Goal: Information Seeking & Learning: Learn about a topic

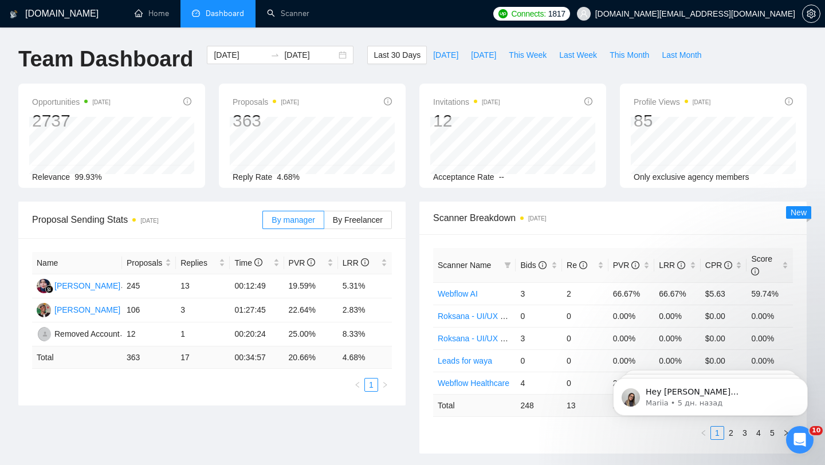
click at [444, 235] on div "Scanner Name Bids Re PVR LRR CPR Score Webflow AI 3 2 66.67% 66.67% $5.63 59.74…" at bounding box center [612, 343] width 387 height 219
click at [581, 61] on span "Last Week" at bounding box center [578, 55] width 38 height 13
type input "[DATE]"
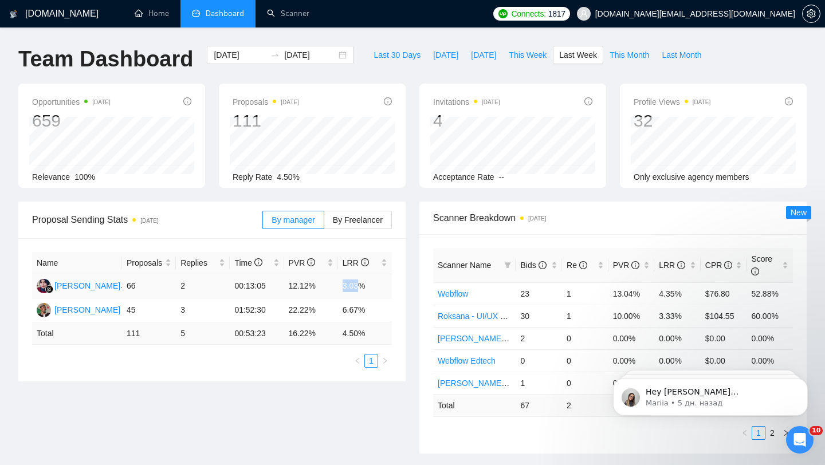
drag, startPoint x: 338, startPoint y: 285, endPoint x: 363, endPoint y: 289, distance: 25.4
click at [363, 289] on td "3.03%" at bounding box center [365, 287] width 54 height 24
click at [367, 289] on td "3.03%" at bounding box center [365, 287] width 54 height 24
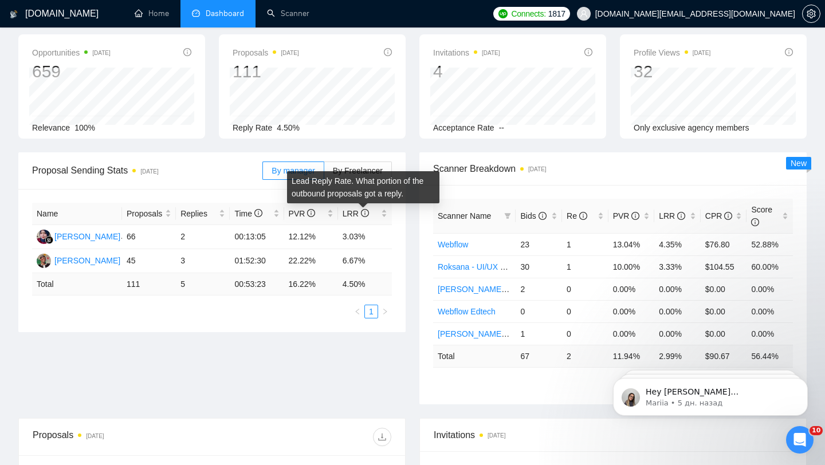
scroll to position [30, 0]
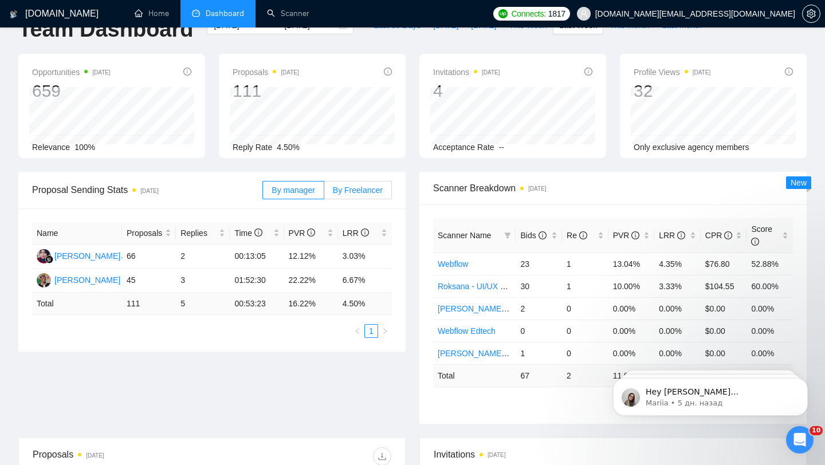
click at [350, 191] on span "By Freelancer" at bounding box center [358, 190] width 50 height 9
click at [324, 193] on input "By Freelancer" at bounding box center [324, 193] width 0 height 0
drag, startPoint x: 291, startPoint y: 281, endPoint x: 347, endPoint y: 281, distance: 55.6
click at [347, 281] on tr "[PERSON_NAME] 40 1 00:13:12 12.50% 2.50%" at bounding box center [212, 281] width 360 height 24
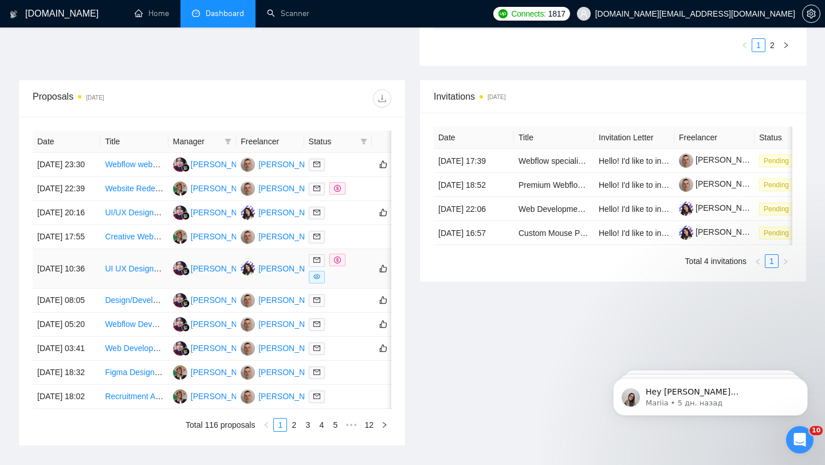
scroll to position [405, 0]
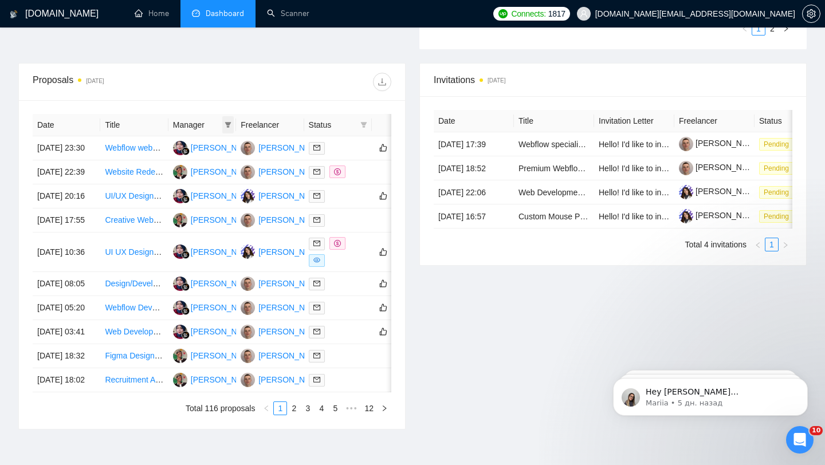
click at [226, 119] on span at bounding box center [227, 124] width 11 height 17
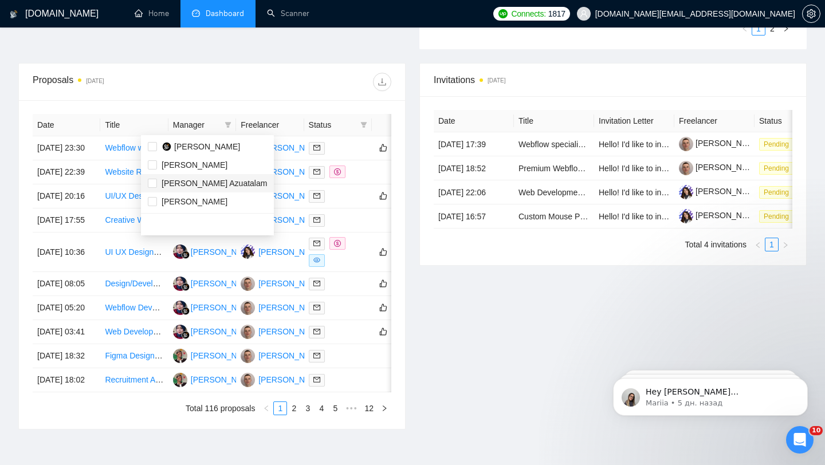
click at [198, 183] on span "[PERSON_NAME] Azuatalam" at bounding box center [214, 183] width 105 height 9
checkbox input "true"
click at [311, 77] on div at bounding box center [301, 82] width 179 height 18
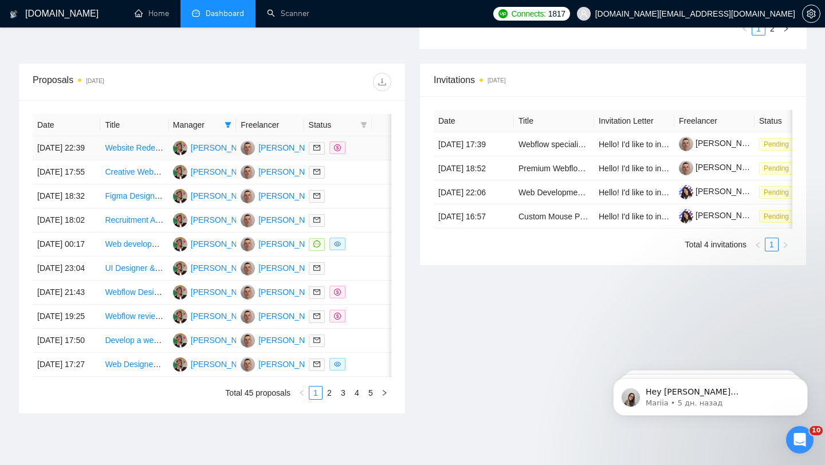
click at [139, 152] on link "Website Redesign for Education Training Platform" at bounding box center [193, 147] width 177 height 9
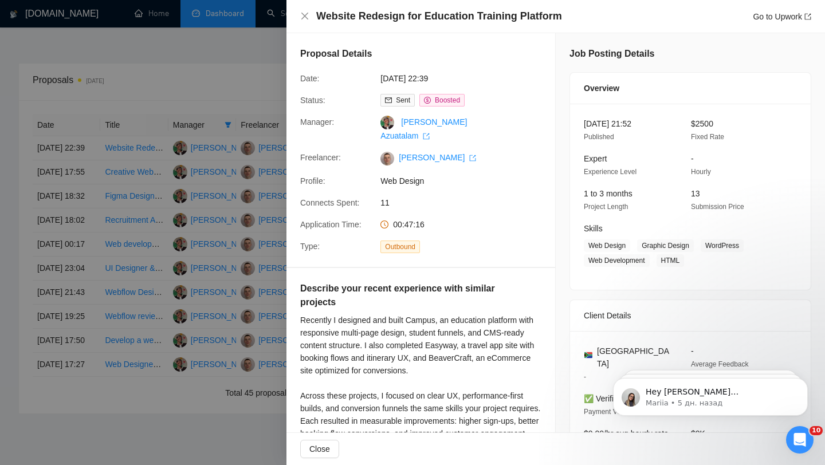
click at [206, 132] on div at bounding box center [412, 232] width 825 height 465
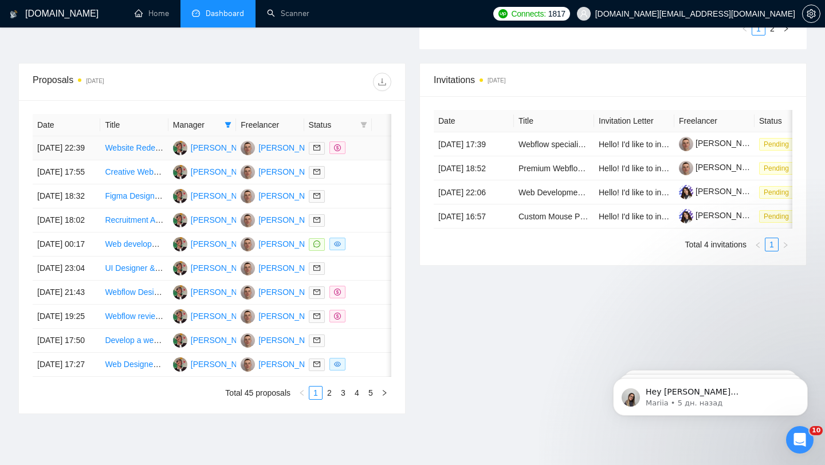
click at [135, 152] on link "Website Redesign for Education Training Platform" at bounding box center [193, 147] width 177 height 9
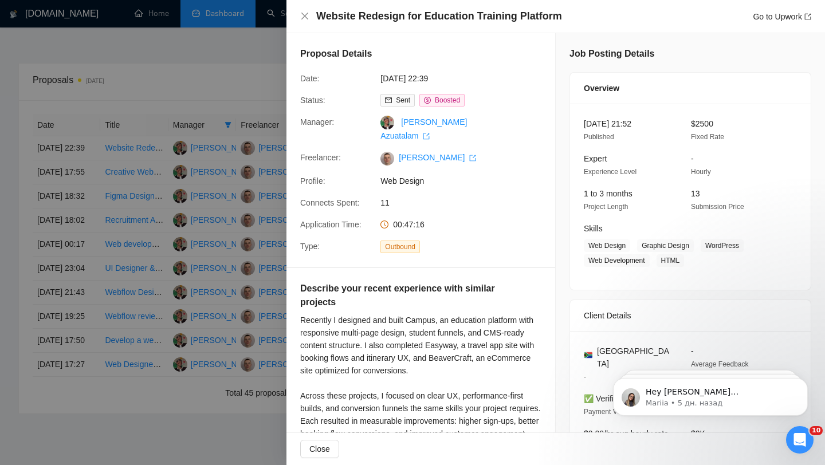
click at [218, 188] on div at bounding box center [412, 232] width 825 height 465
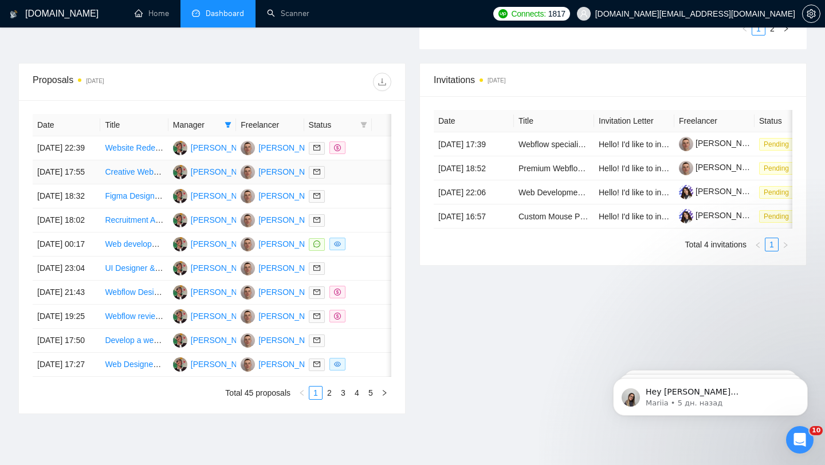
click at [148, 177] on link "Creative Web & Brand Designer Needed for Innovative Trading Tech Company" at bounding box center [244, 171] width 279 height 9
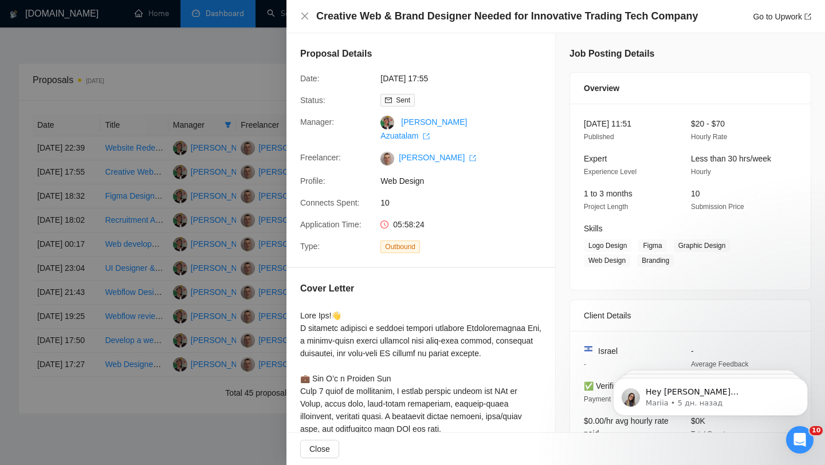
click at [153, 255] on div at bounding box center [412, 232] width 825 height 465
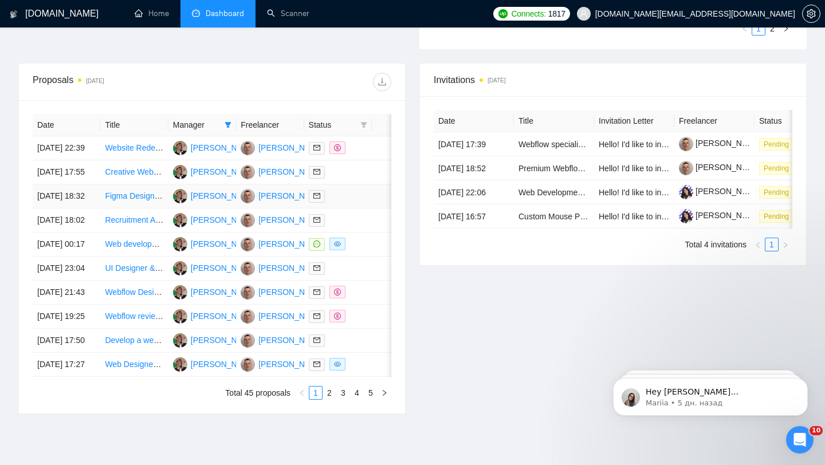
click at [131, 201] on link "Figma Designer Needed for Branded and CRO-Friendly Website Design" at bounding box center [233, 195] width 256 height 9
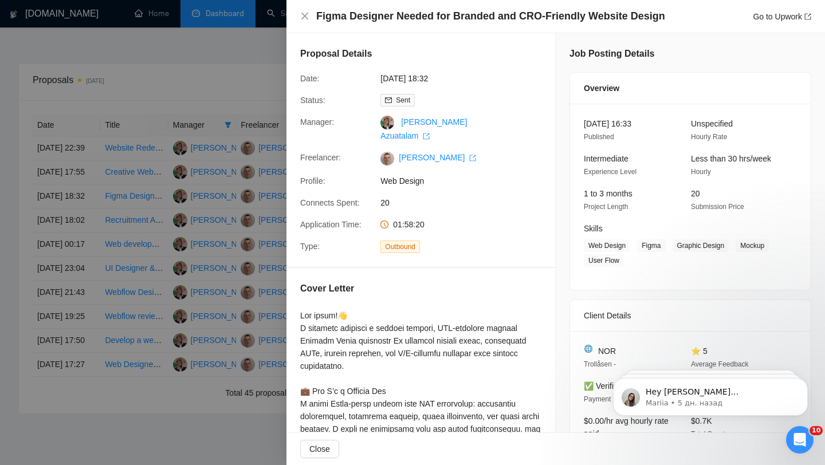
drag, startPoint x: 319, startPoint y: 14, endPoint x: 623, endPoint y: 13, distance: 303.7
click at [623, 13] on h4 "Figma Designer Needed for Branded and CRO-Friendly Website Design" at bounding box center [490, 16] width 349 height 14
click at [646, 14] on h4 "Figma Designer Needed for Branded and CRO-Friendly Website Design" at bounding box center [490, 16] width 349 height 14
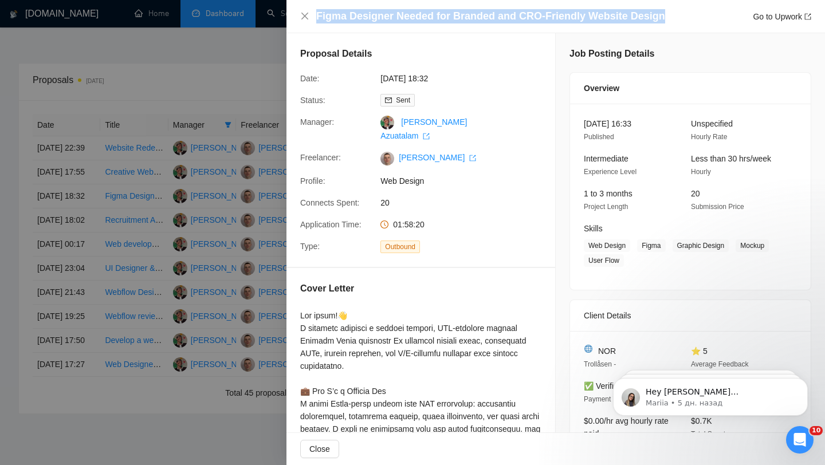
click at [646, 14] on h4 "Figma Designer Needed for Branded and CRO-Friendly Website Design" at bounding box center [490, 16] width 349 height 14
copy h4 "Figma Designer Needed for Branded and CRO-Friendly Website Design"
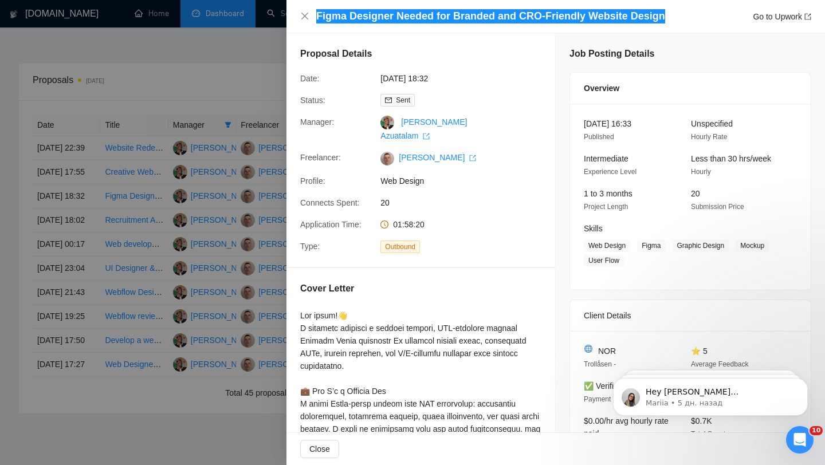
scroll to position [60, 0]
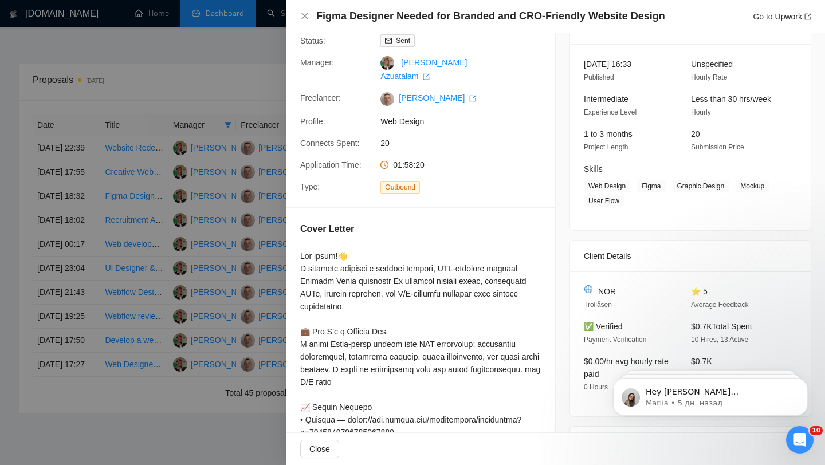
click at [210, 237] on div at bounding box center [412, 232] width 825 height 465
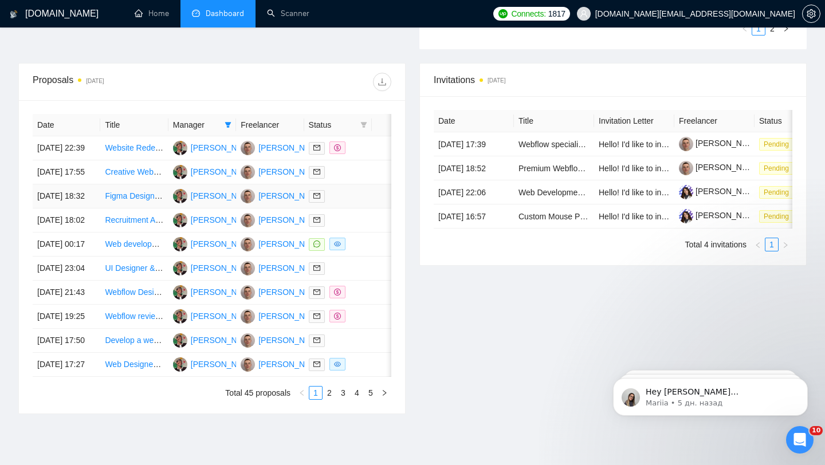
click at [138, 201] on link "Figma Designer Needed for Branded and CRO-Friendly Website Design" at bounding box center [233, 195] width 256 height 9
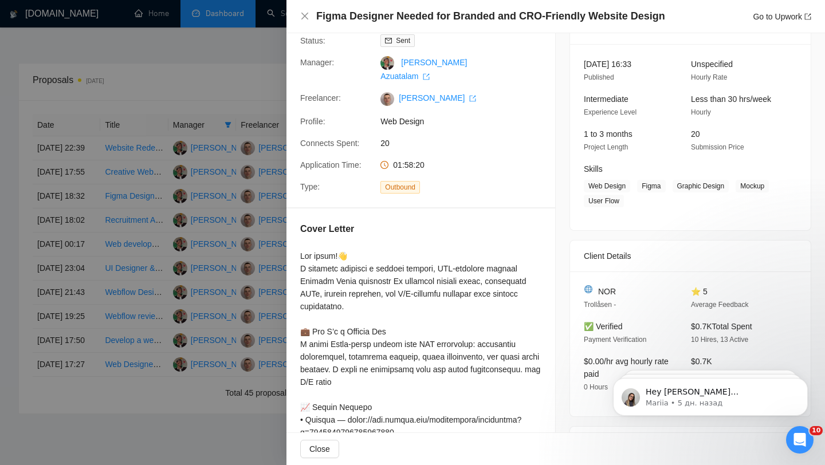
click at [209, 161] on div at bounding box center [412, 232] width 825 height 465
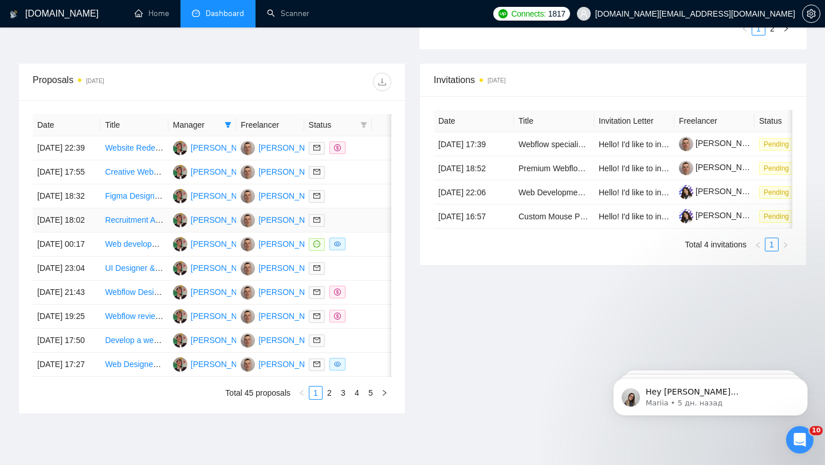
click at [141, 225] on link "Recruitment Agency Website Redesign (WordPress/ Webflow)" at bounding box center [215, 219] width 221 height 9
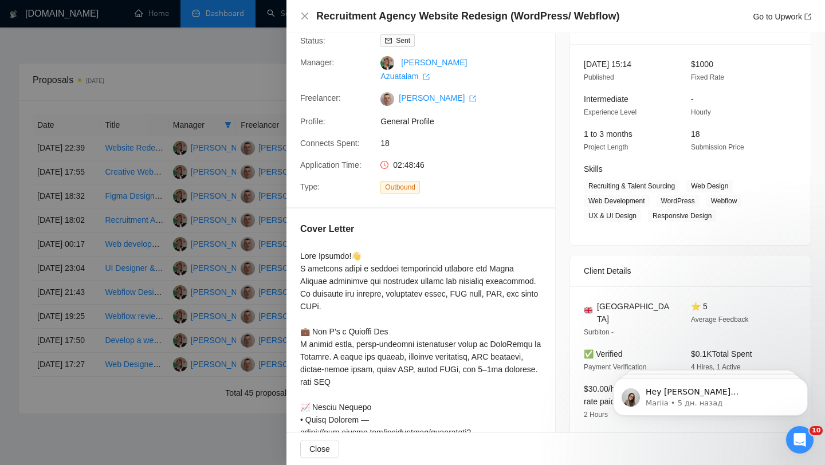
click at [138, 287] on div at bounding box center [412, 232] width 825 height 465
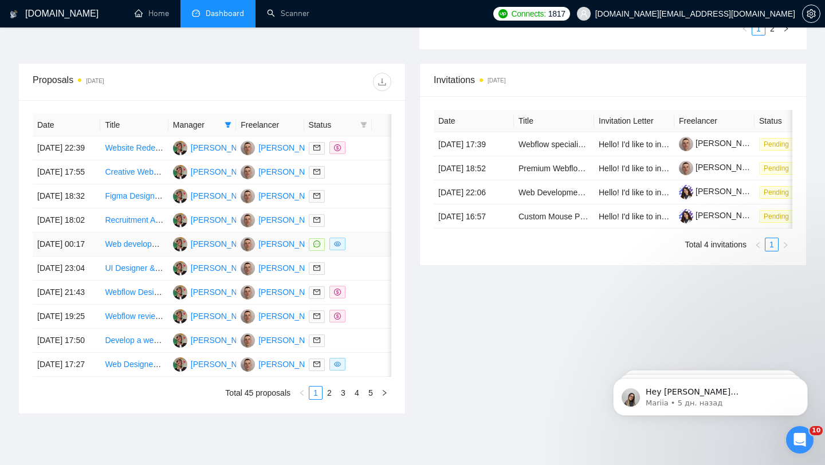
click at [135, 249] on link "Web development design" at bounding box center [150, 244] width 91 height 9
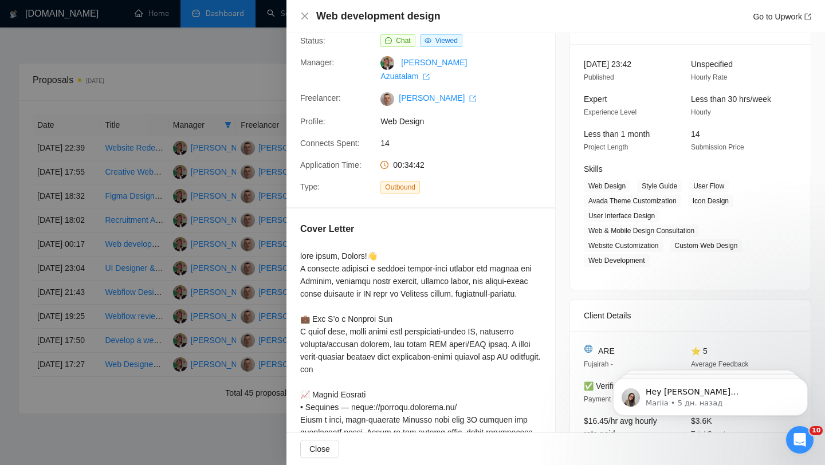
click at [191, 306] on div at bounding box center [412, 232] width 825 height 465
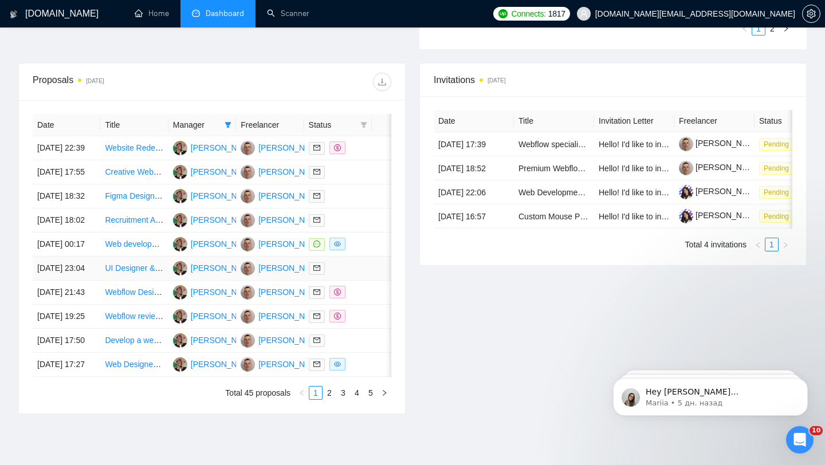
click at [127, 273] on link "UI Designer & Web Developer for Simple Landing Page Design" at bounding box center [217, 268] width 225 height 9
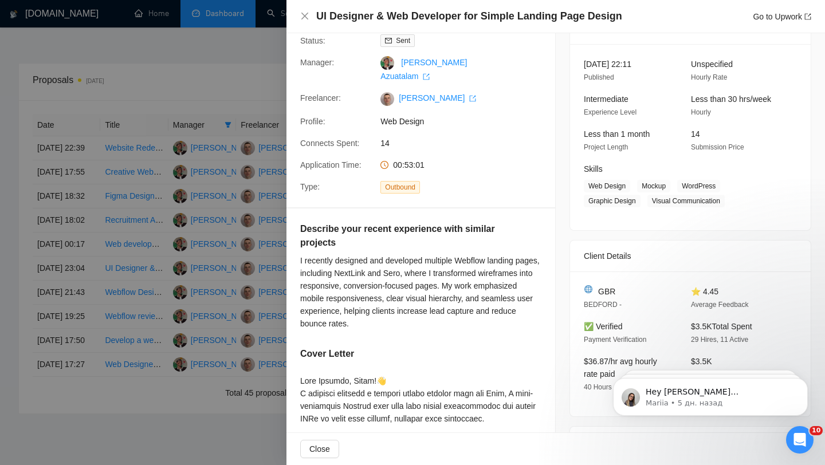
click at [189, 360] on div at bounding box center [412, 232] width 825 height 465
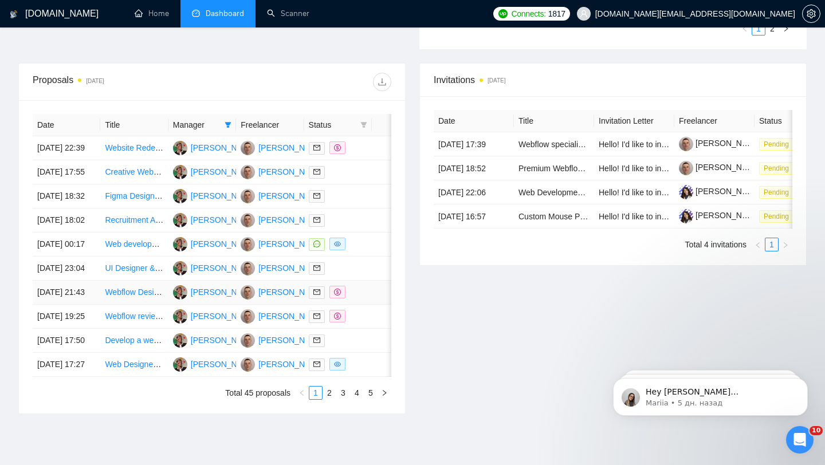
click at [130, 297] on link "Webflow Design Optimization for Mobile and Tablet" at bounding box center [195, 292] width 181 height 9
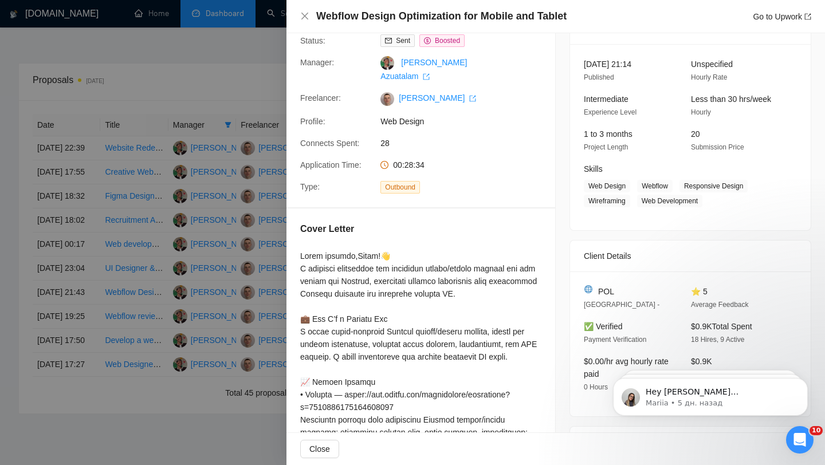
click at [179, 330] on div at bounding box center [412, 232] width 825 height 465
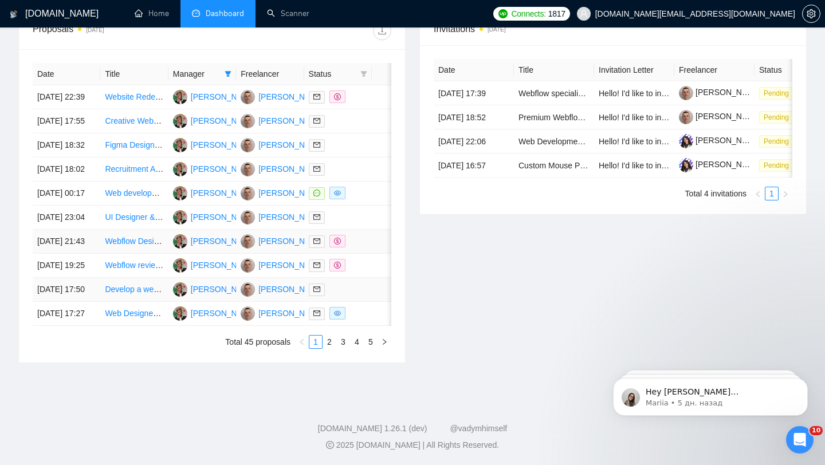
scroll to position [461, 0]
click at [140, 270] on link "Webflow review, simplification, clean-up, re-build" at bounding box center [191, 265] width 172 height 9
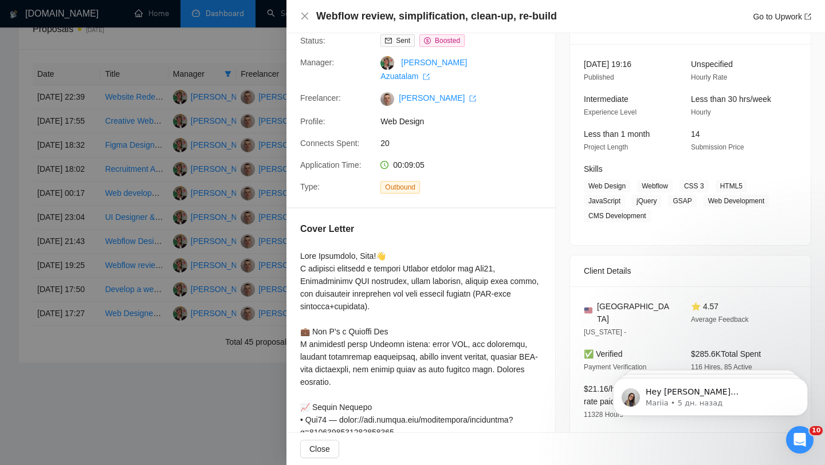
click at [182, 377] on div at bounding box center [412, 232] width 825 height 465
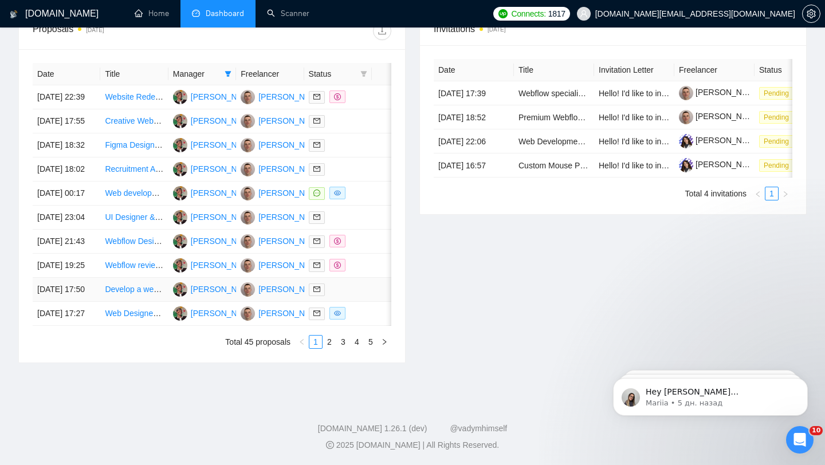
click at [129, 294] on link "Develop a webflow website" at bounding box center [153, 289] width 97 height 9
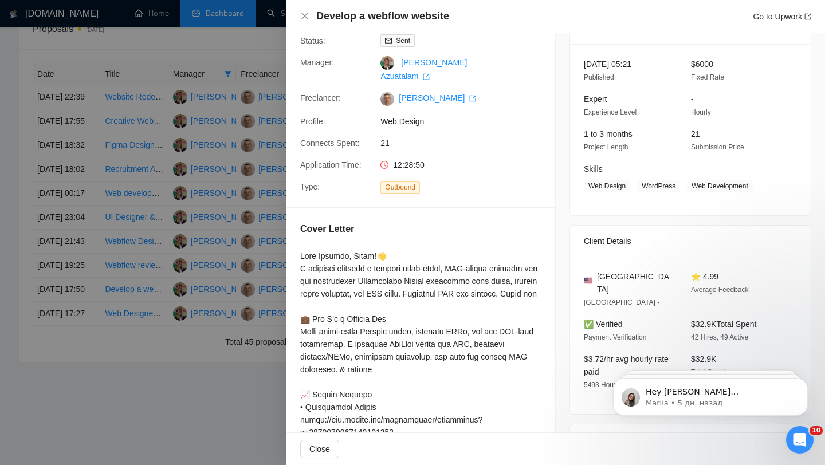
click at [151, 379] on div at bounding box center [412, 232] width 825 height 465
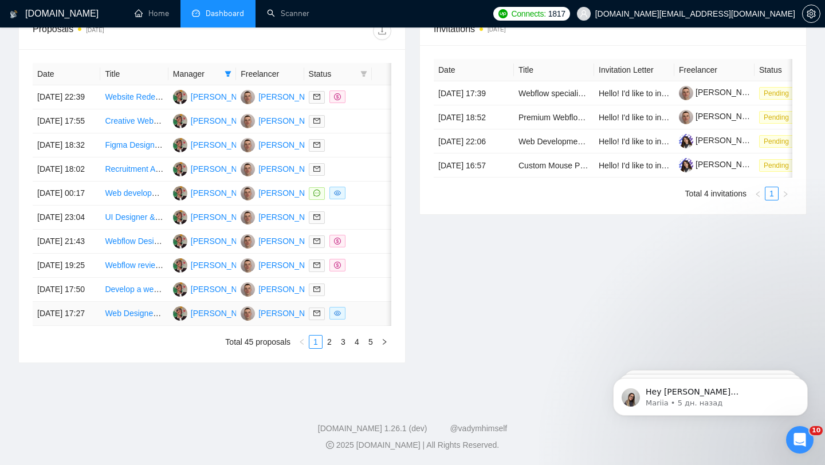
click at [143, 318] on link "Web Designer/Developer Needed for Modern Portfolio Website" at bounding box center [217, 313] width 224 height 9
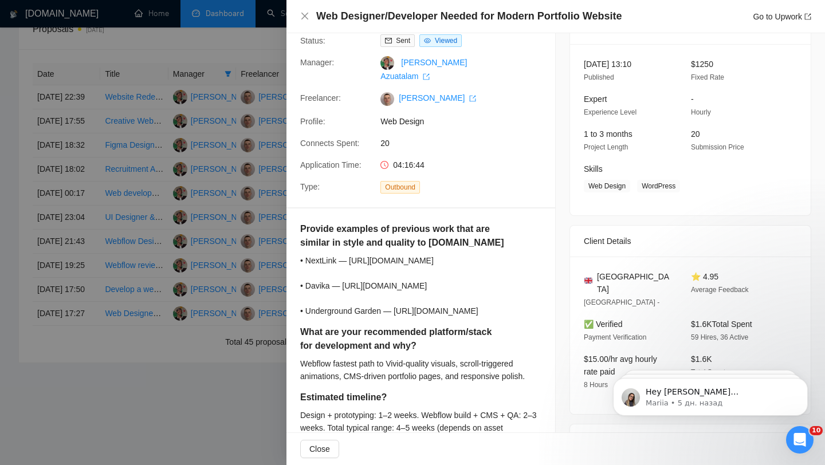
click at [233, 193] on div at bounding box center [412, 232] width 825 height 465
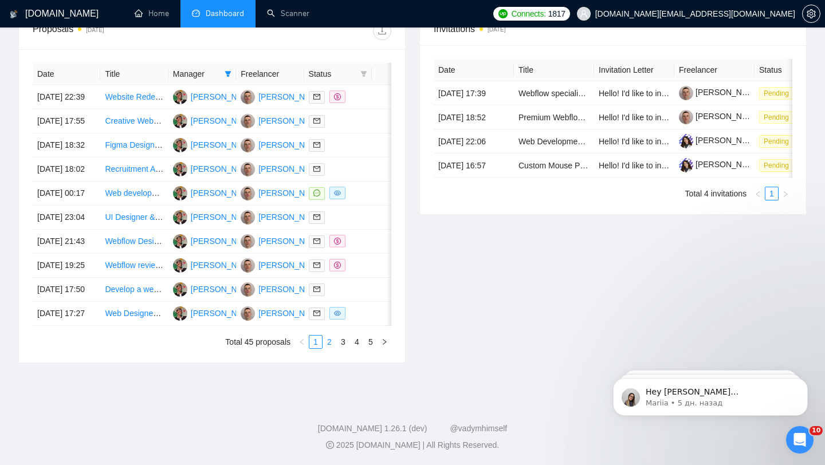
click at [331, 348] on link "2" at bounding box center [329, 342] width 13 height 13
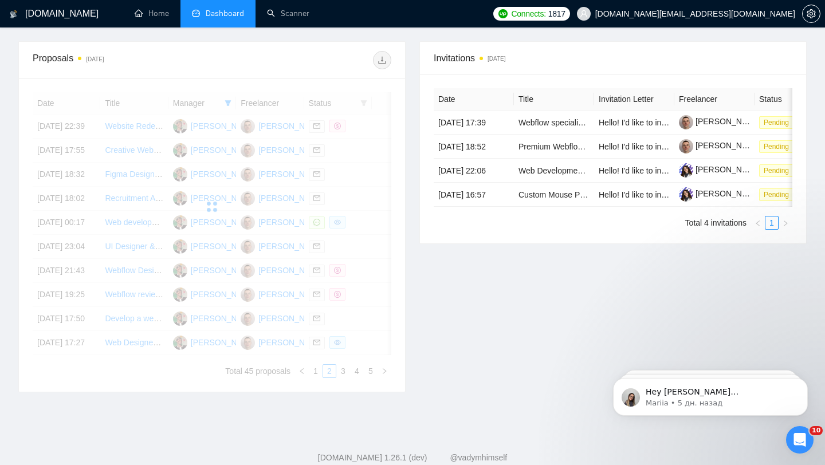
scroll to position [411, 0]
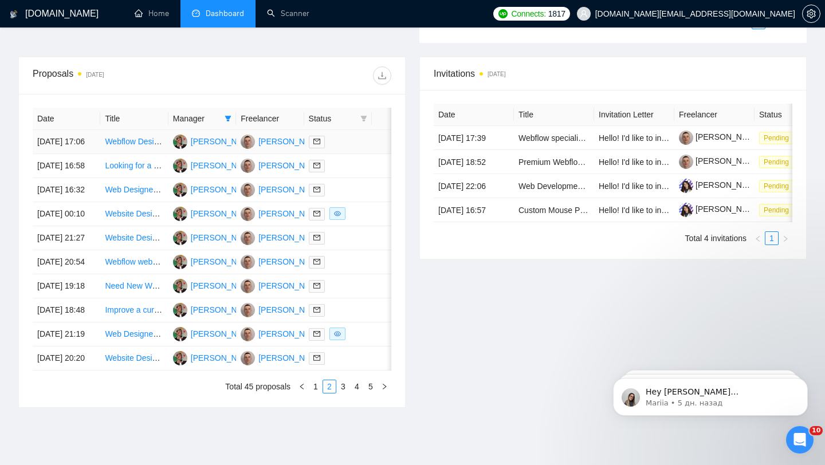
click at [138, 146] on link "Webflow Designer Needed for SEO-Optimized Local Landing Page Template" at bounding box center [241, 141] width 273 height 9
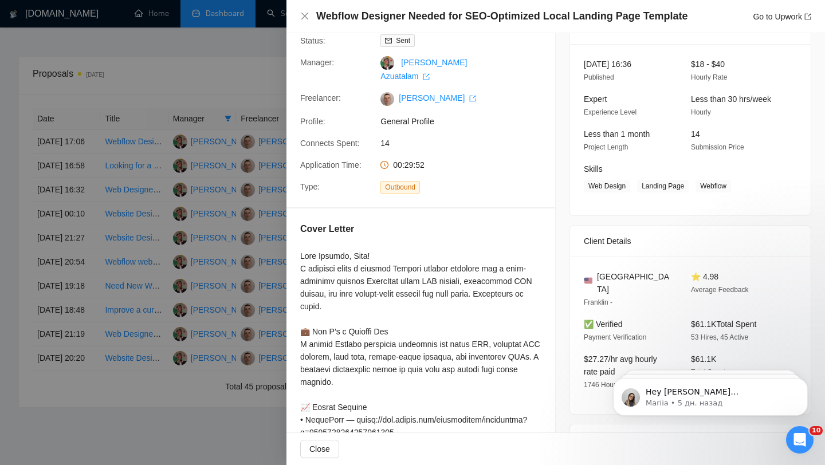
click at [117, 211] on div at bounding box center [412, 232] width 825 height 465
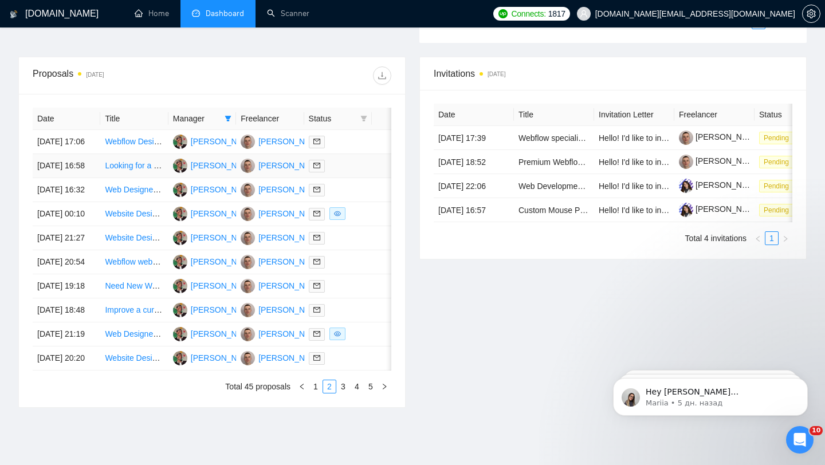
click at [132, 170] on link "Looking for a Brand Wizard Who Gets That Corporate Blue is Dead (Full Brand + W…" at bounding box center [267, 165] width 325 height 9
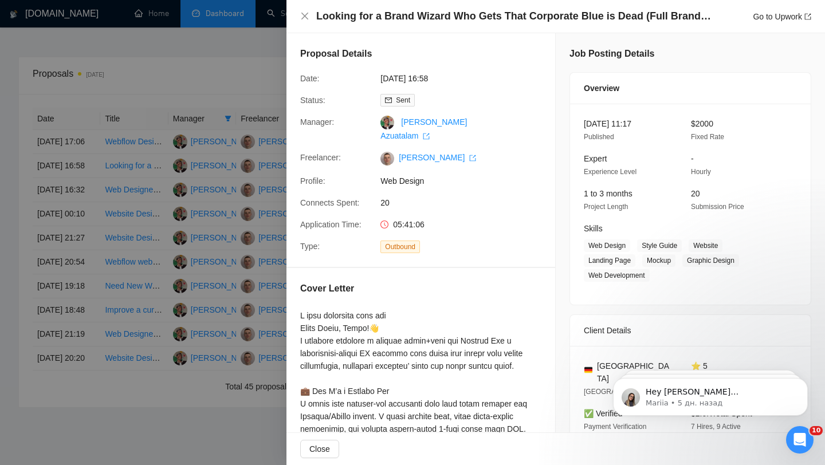
scroll to position [405, 0]
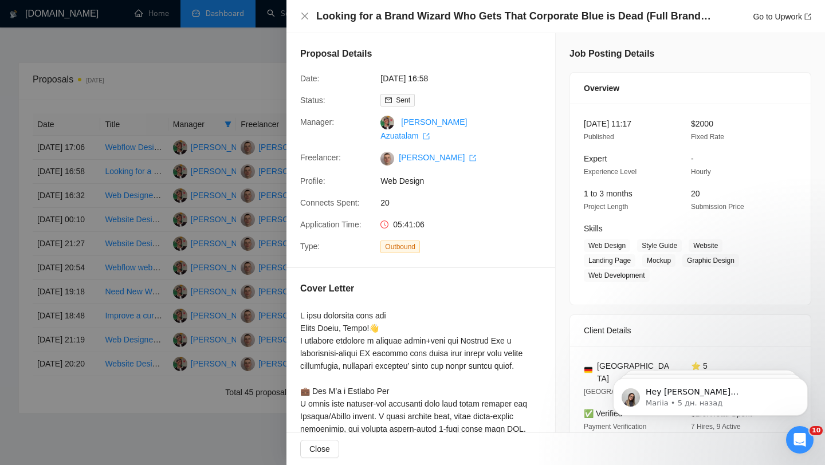
click at [240, 288] on div at bounding box center [412, 232] width 825 height 465
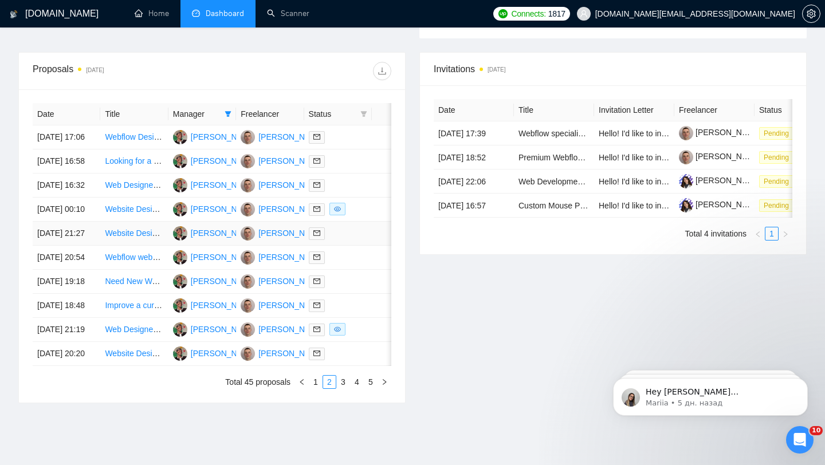
scroll to position [417, 0]
click at [139, 189] on link "Web Designer for Sports Tour Company Website" at bounding box center [191, 183] width 173 height 9
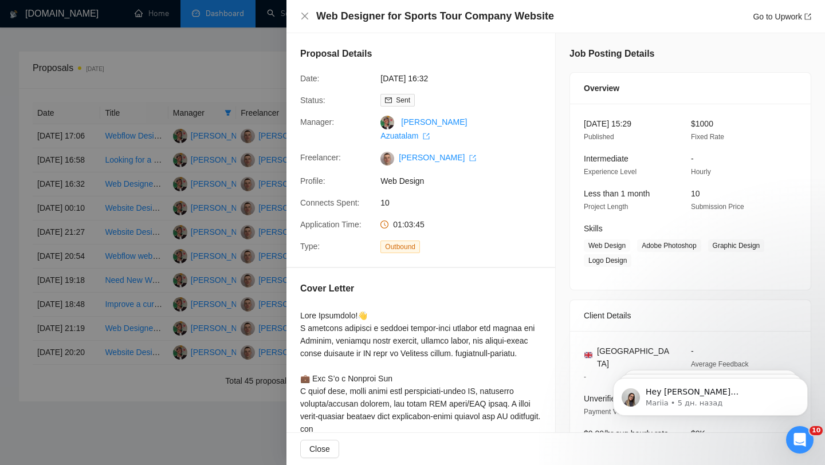
click at [136, 285] on div at bounding box center [412, 232] width 825 height 465
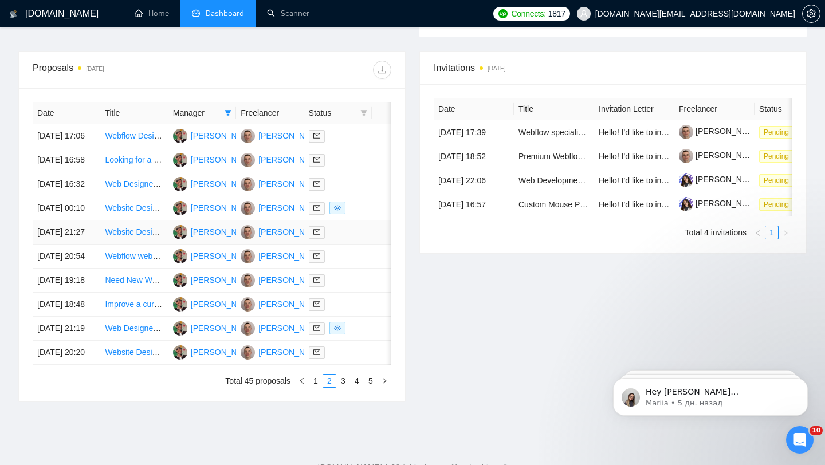
click at [143, 237] on link "Website Designer Needed for Accounting & Bookkeeping Firm" at bounding box center [215, 232] width 221 height 9
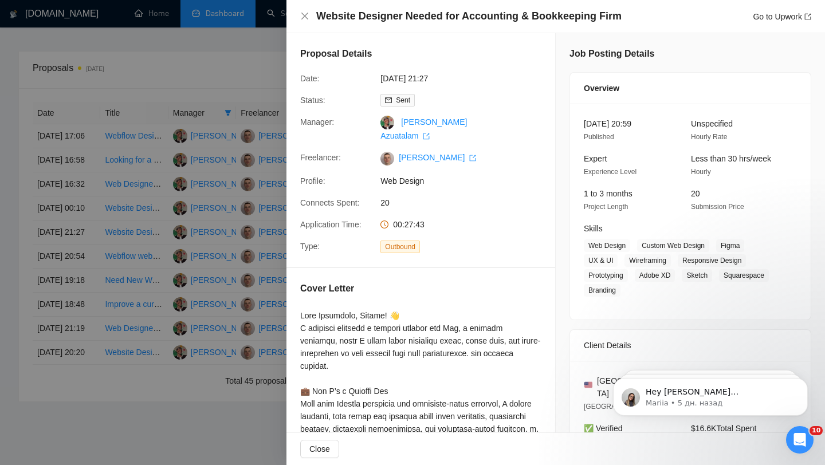
click at [224, 299] on div at bounding box center [412, 232] width 825 height 465
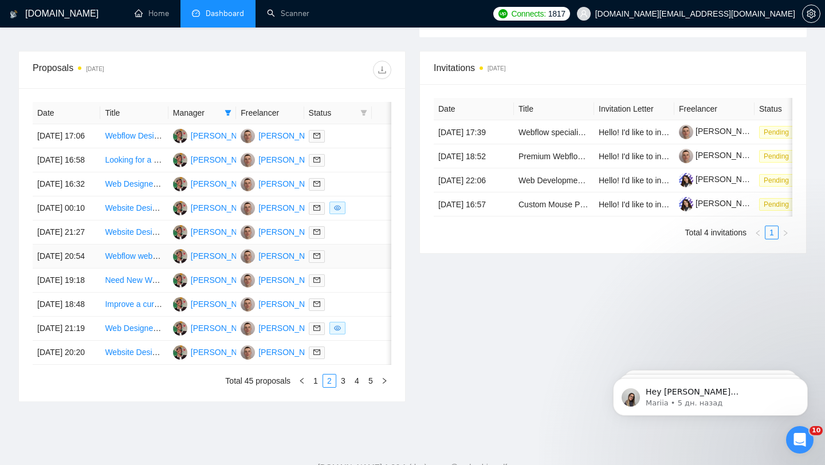
click at [147, 261] on link "Webflow website" at bounding box center [135, 256] width 60 height 9
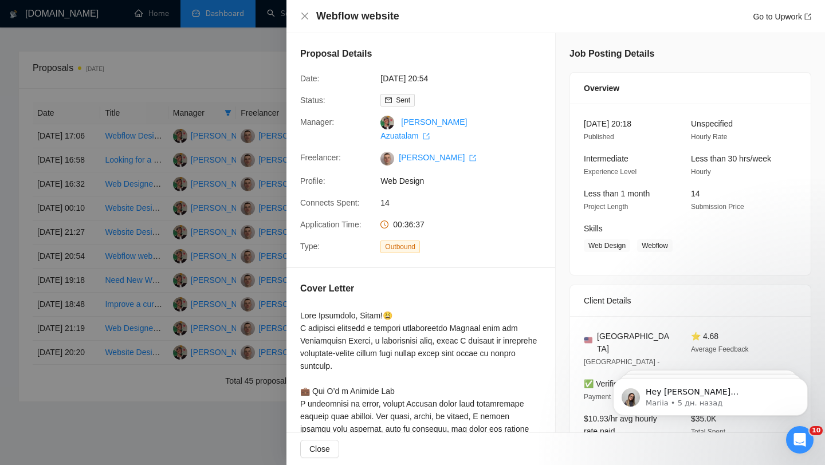
click at [209, 278] on div at bounding box center [412, 232] width 825 height 465
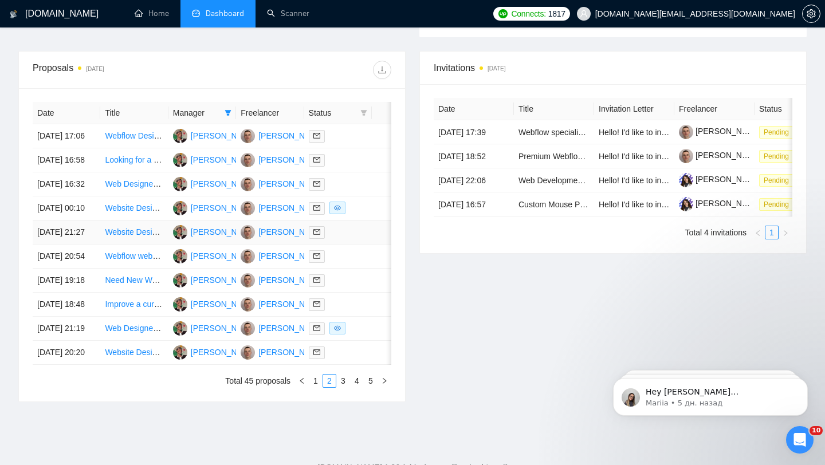
click at [142, 237] on link "Website Designer Needed for Accounting & Bookkeeping Firm" at bounding box center [215, 232] width 221 height 9
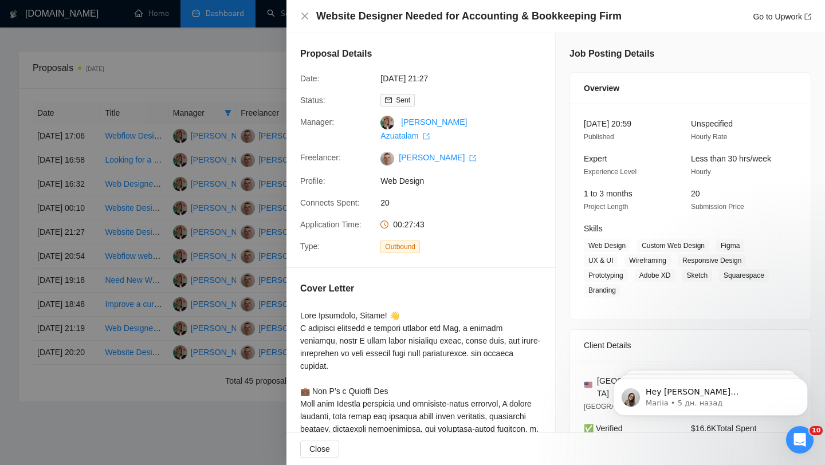
click at [158, 254] on div at bounding box center [412, 232] width 825 height 465
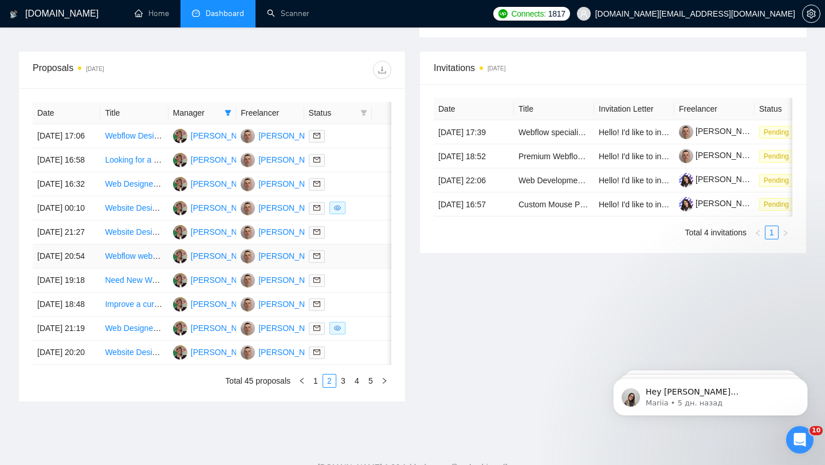
click at [142, 261] on link "Webflow website" at bounding box center [135, 256] width 60 height 9
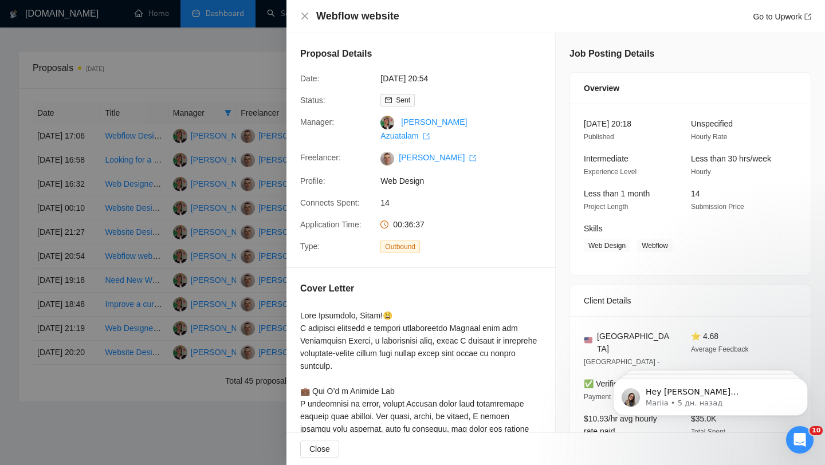
click at [215, 205] on div at bounding box center [412, 232] width 825 height 465
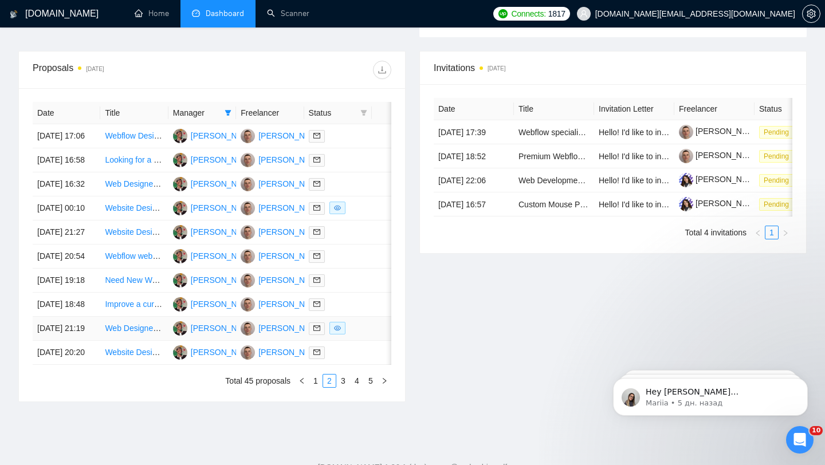
scroll to position [453, 0]
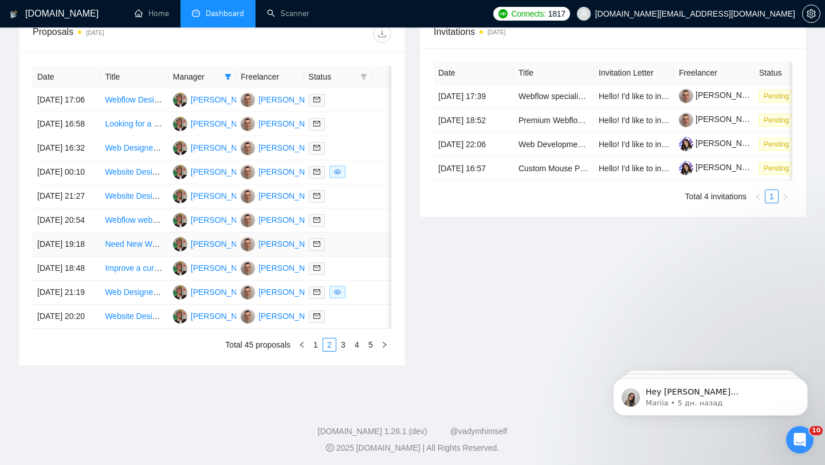
click at [138, 249] on link "Need New Webflow Website from Scratch - Service Business + Blog Integration" at bounding box center [246, 244] width 283 height 9
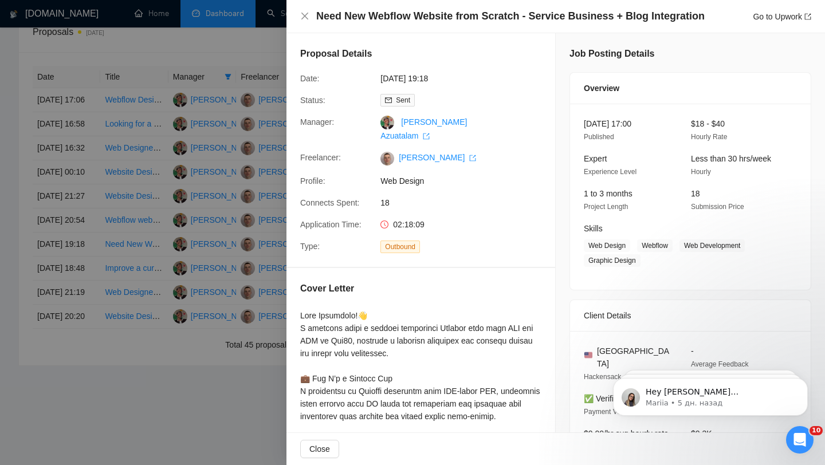
click at [163, 244] on div at bounding box center [412, 232] width 825 height 465
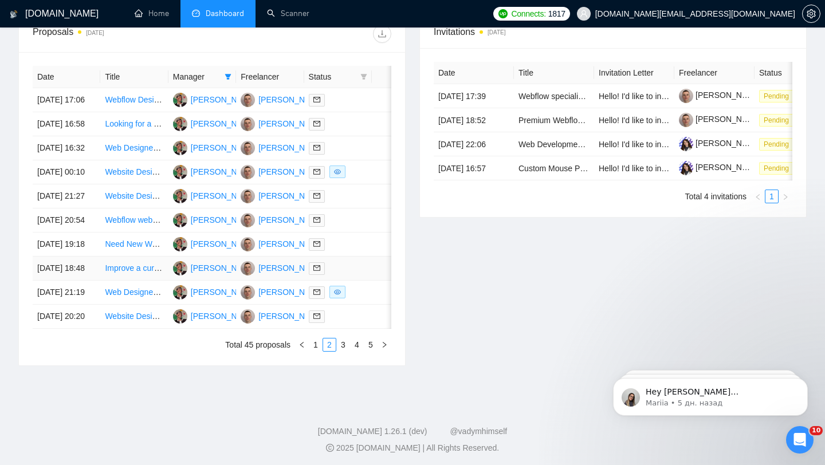
click at [131, 273] on link "Improve a current website" at bounding box center [151, 268] width 92 height 9
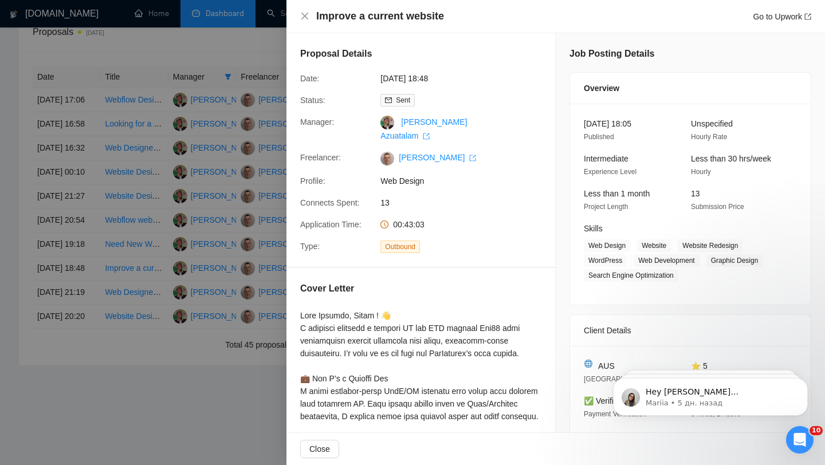
click at [236, 88] on div at bounding box center [412, 232] width 825 height 465
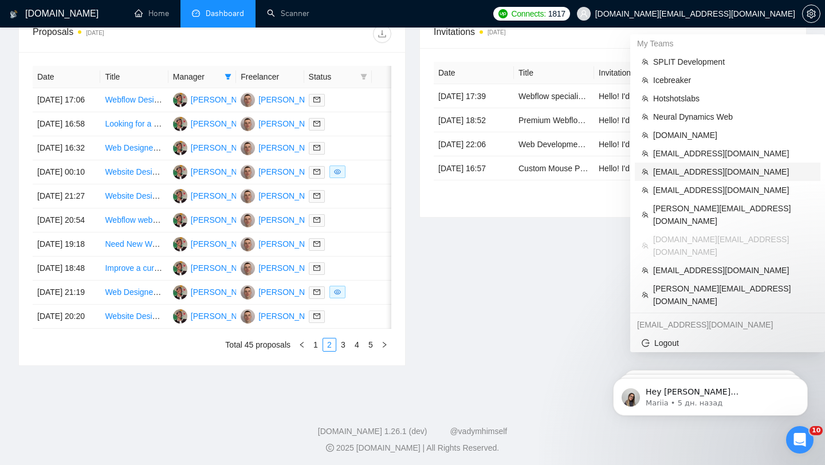
click at [730, 174] on span "[EMAIL_ADDRESS][DOMAIN_NAME]" at bounding box center [733, 172] width 160 height 13
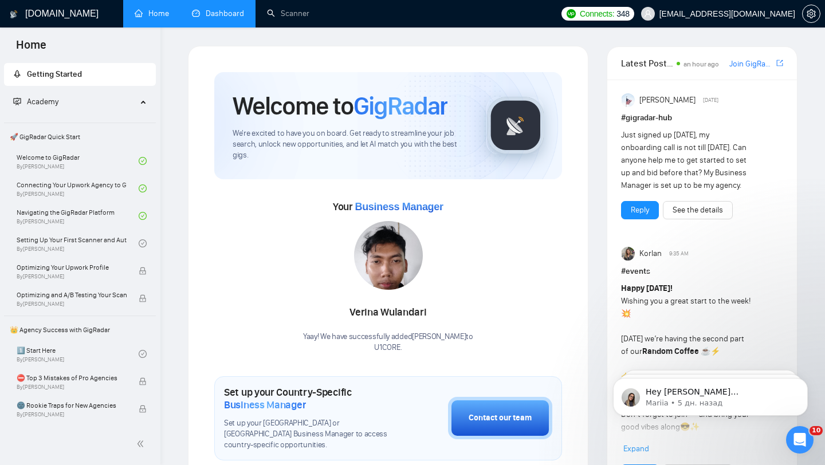
click at [219, 16] on link "Dashboard" at bounding box center [218, 14] width 52 height 10
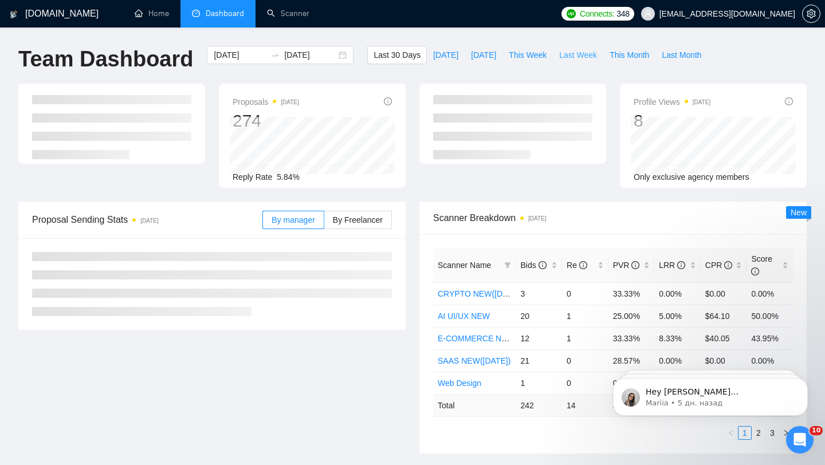
click at [577, 53] on span "Last Week" at bounding box center [578, 55] width 38 height 13
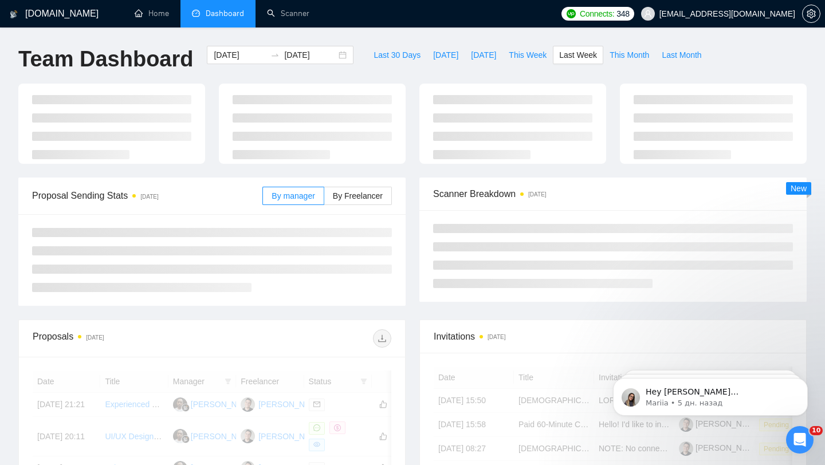
type input "[DATE]"
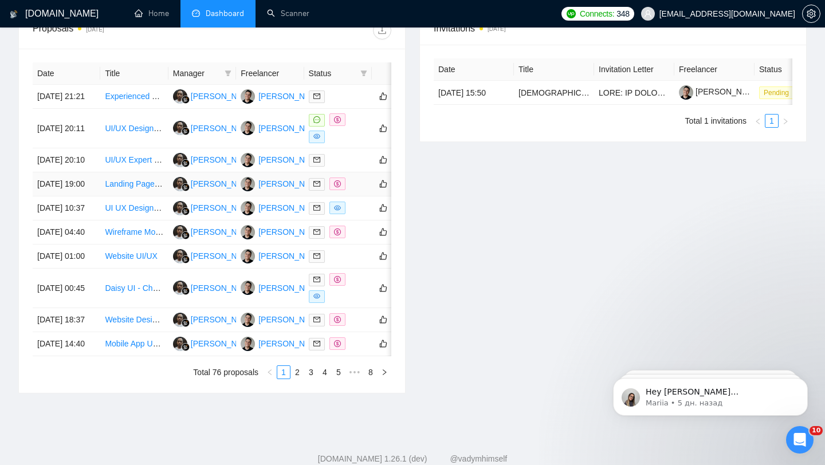
scroll to position [573, 0]
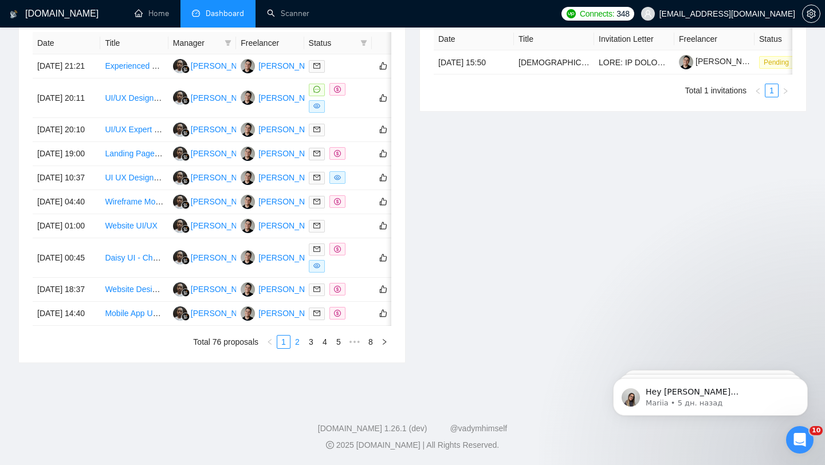
click at [299, 344] on link "2" at bounding box center [297, 342] width 13 height 13
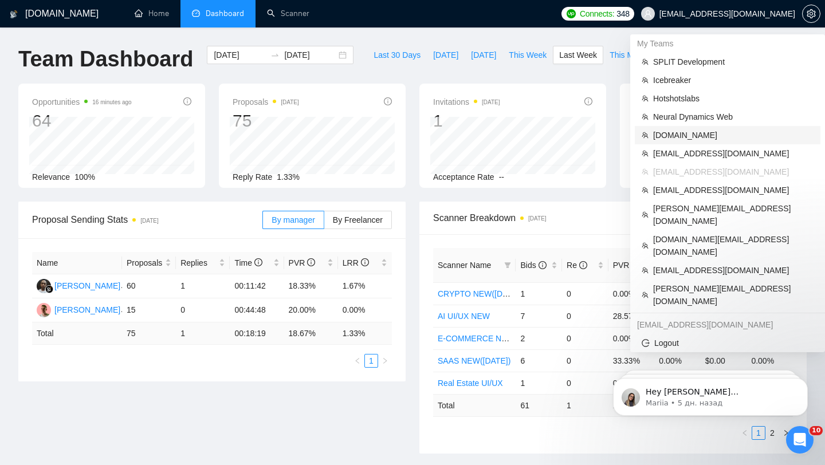
click at [692, 135] on span "[DOMAIN_NAME]" at bounding box center [733, 135] width 160 height 13
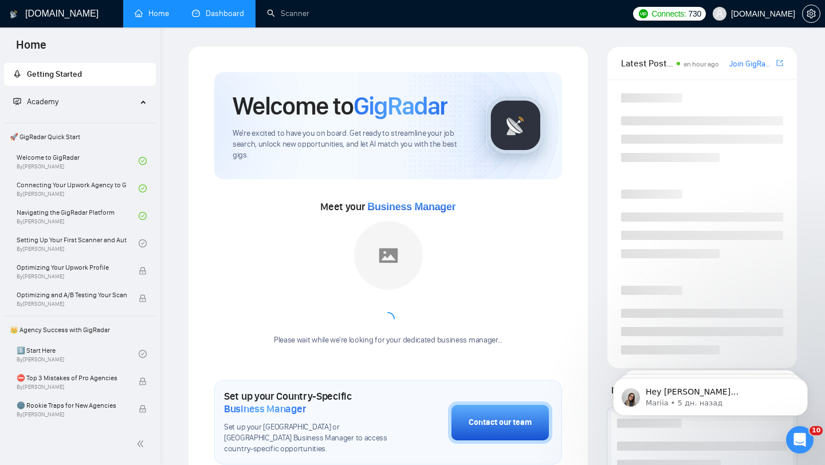
click at [236, 11] on link "Dashboard" at bounding box center [218, 14] width 52 height 10
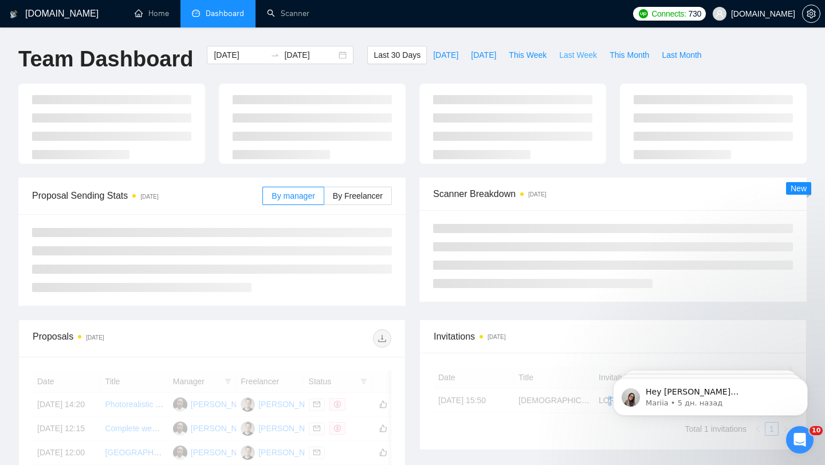
click at [586, 52] on span "Last Week" at bounding box center [578, 55] width 38 height 13
type input "[DATE]"
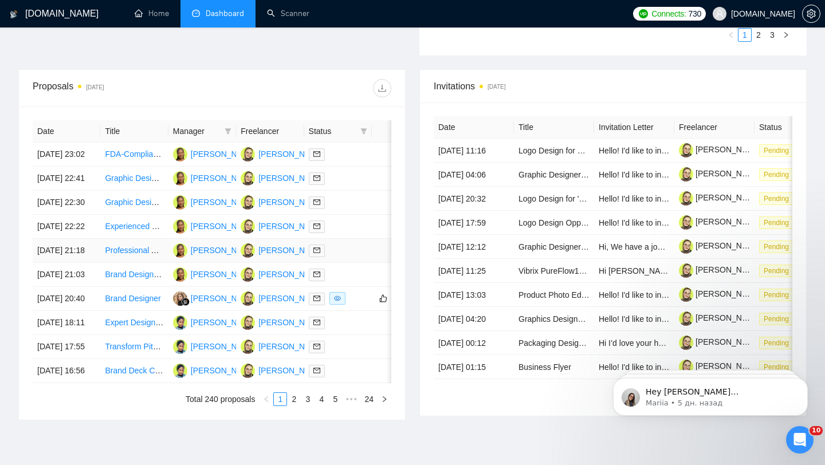
scroll to position [389, 0]
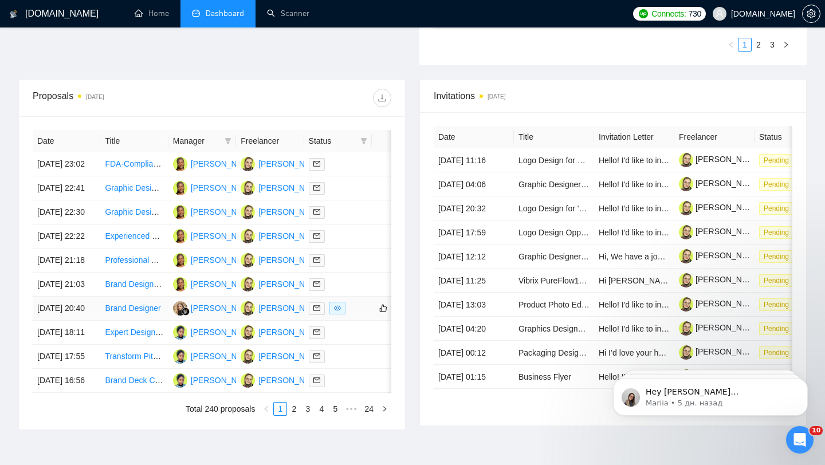
click at [366, 321] on td at bounding box center [338, 309] width 68 height 24
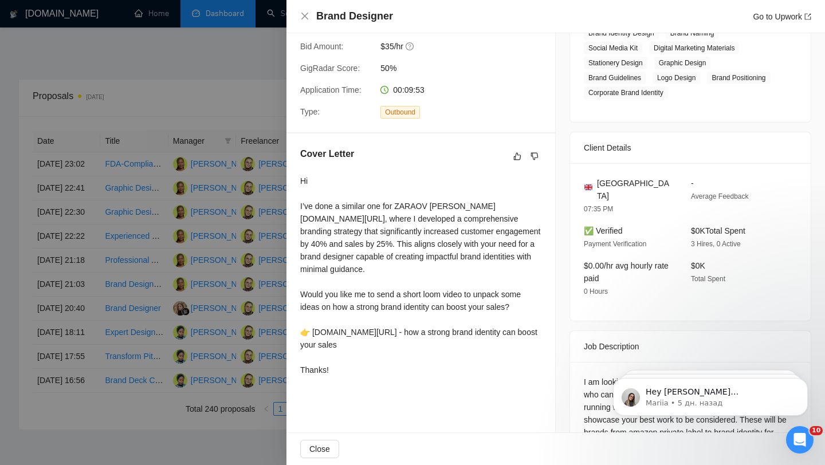
scroll to position [226, 0]
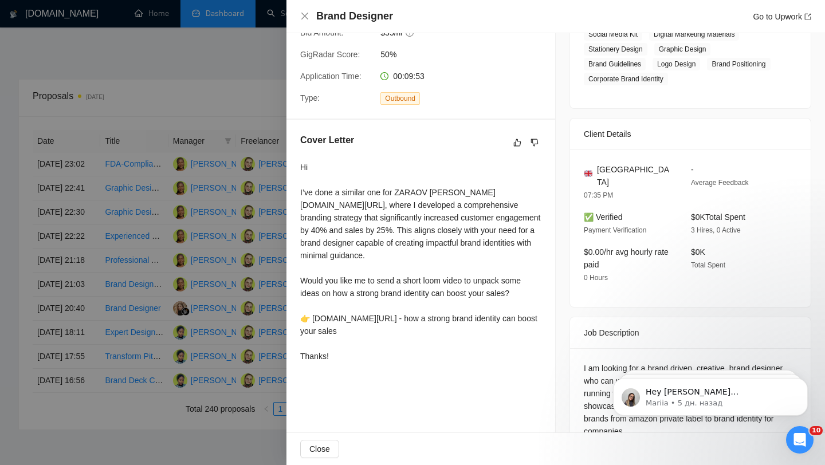
drag, startPoint x: 298, startPoint y: 166, endPoint x: 385, endPoint y: 348, distance: 202.5
click at [385, 348] on div "Cover Letter Hi I’ve done a similar one for ZARAOV [PERSON_NAME][DOMAIN_NAME][U…" at bounding box center [421, 250] width 269 height 261
click at [418, 219] on div "Hi I’ve done a similar one for ZARAOV [PERSON_NAME][DOMAIN_NAME][URL], where I …" at bounding box center [420, 262] width 241 height 202
click at [276, 99] on div at bounding box center [412, 232] width 825 height 465
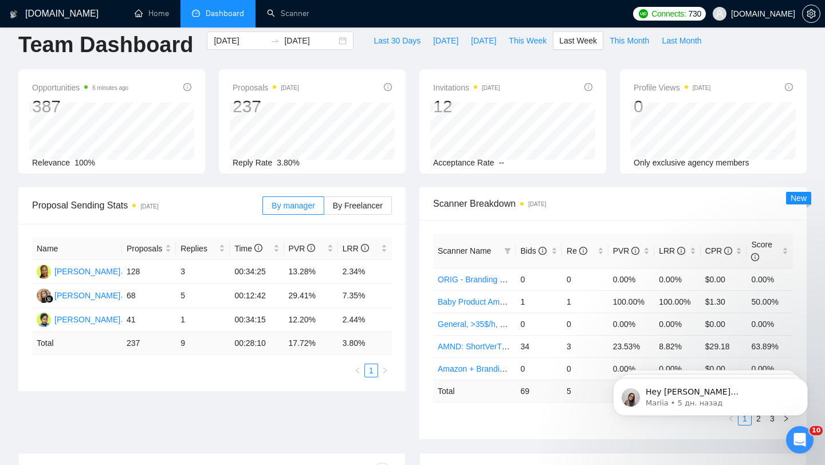
scroll to position [0, 0]
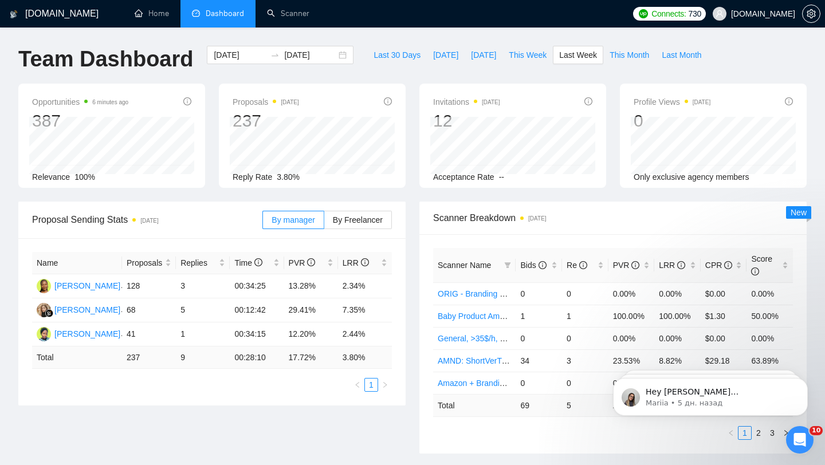
click at [740, 19] on span "[DOMAIN_NAME]" at bounding box center [754, 13] width 96 height 37
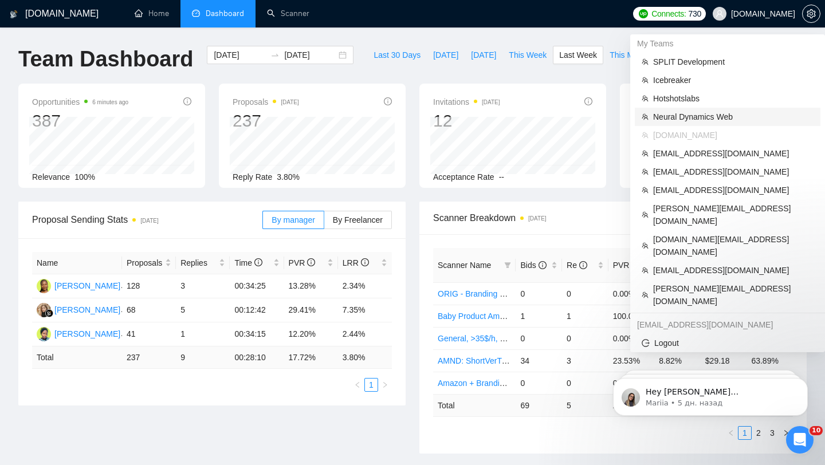
click at [710, 114] on span "Neural Dynamics Web" at bounding box center [733, 117] width 160 height 13
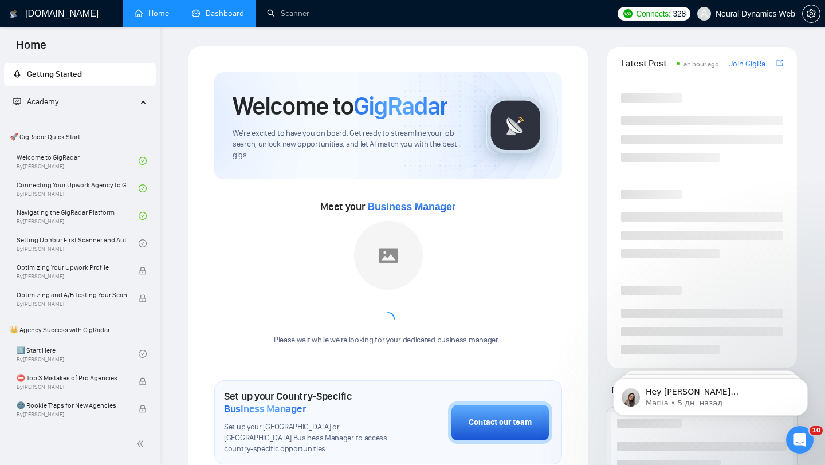
click at [224, 17] on link "Dashboard" at bounding box center [218, 14] width 52 height 10
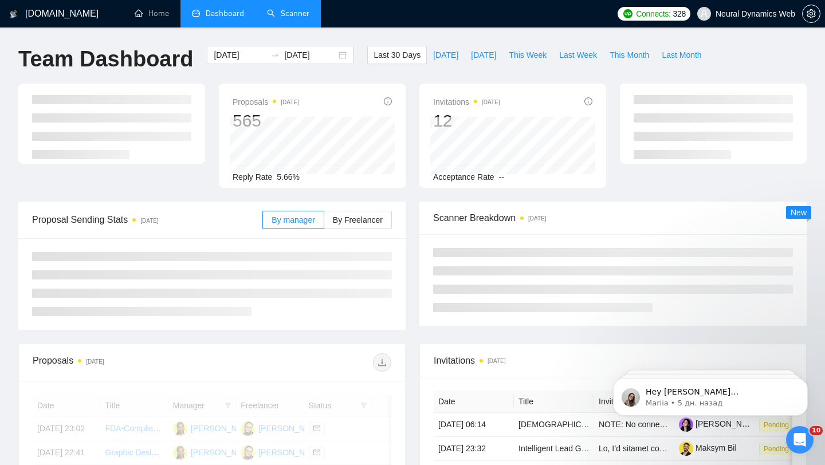
click at [289, 18] on link "Scanner" at bounding box center [288, 14] width 42 height 10
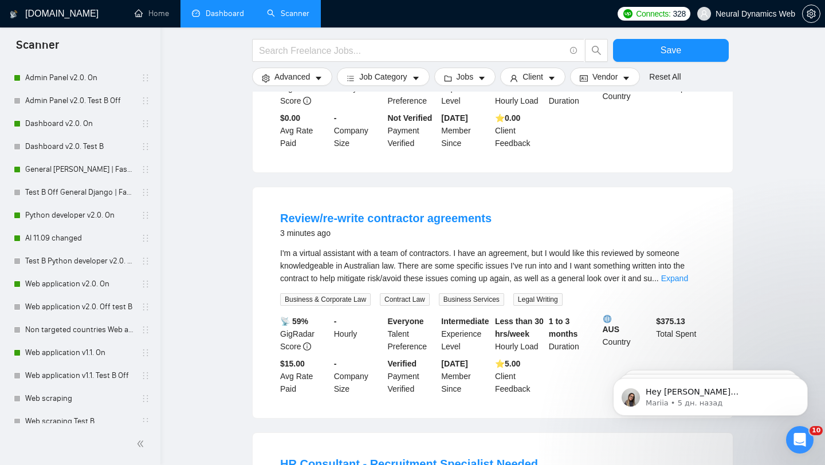
scroll to position [602, 0]
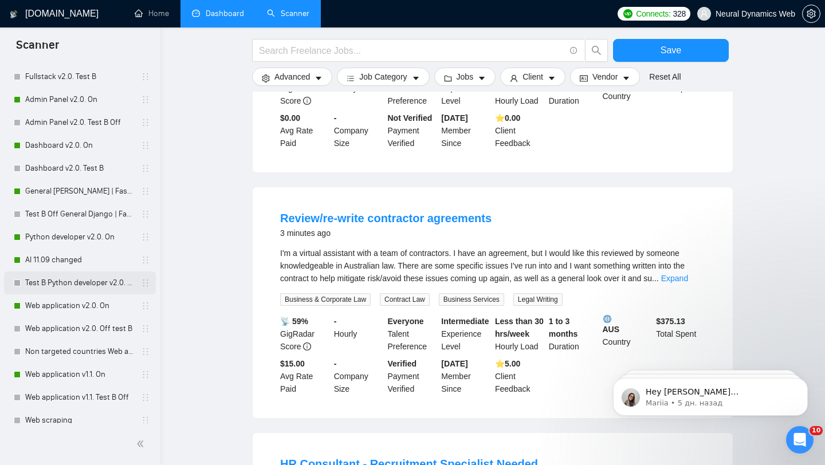
click at [93, 285] on link "Test B Python developer v2.0. Off" at bounding box center [79, 283] width 109 height 23
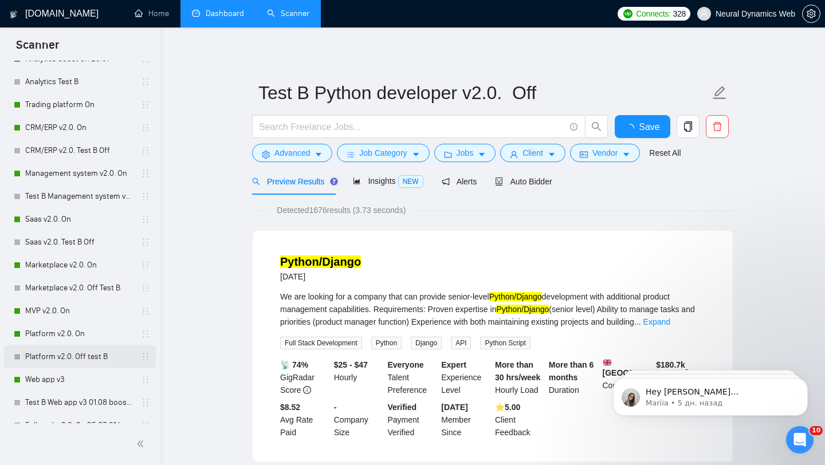
scroll to position [134, 0]
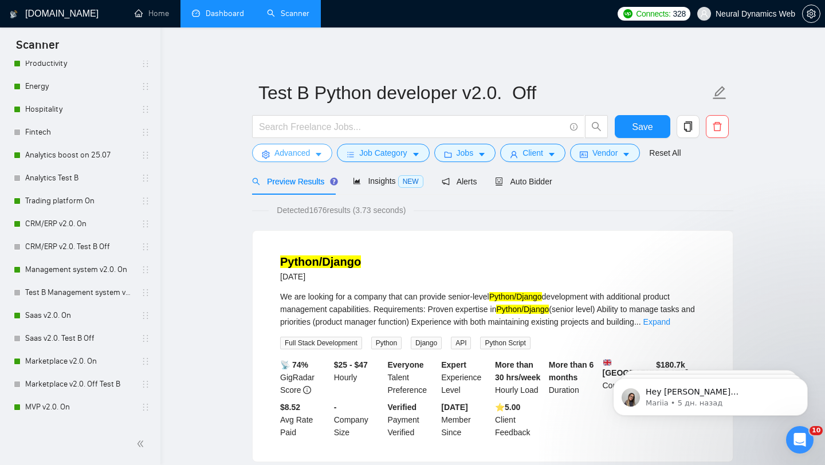
click at [281, 148] on span "Advanced" at bounding box center [293, 153] width 36 height 13
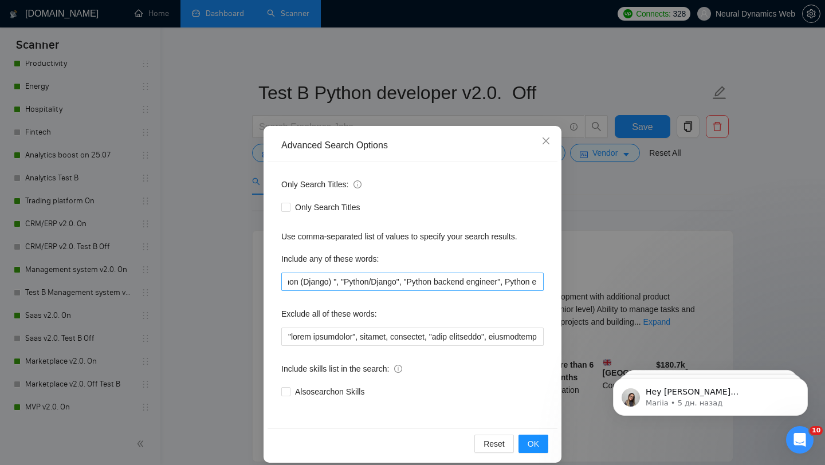
scroll to position [0, 136]
click at [644, 232] on div "Advanced Search Options Only Search Titles: Only Search Titles Use comma-separa…" at bounding box center [412, 232] width 825 height 465
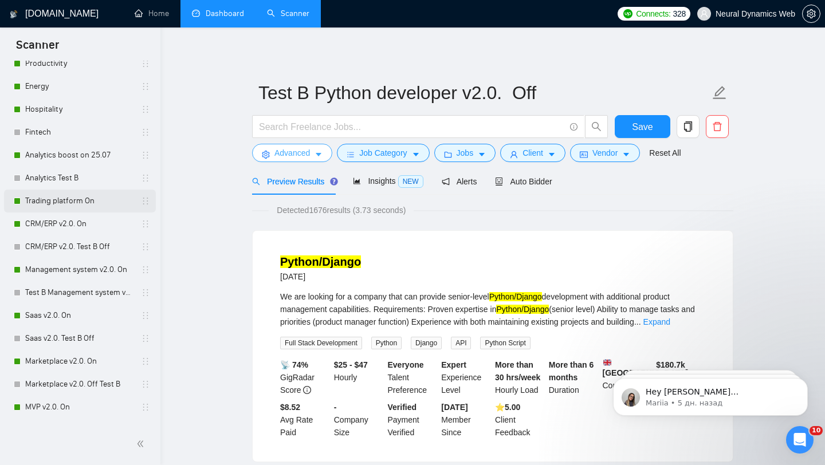
scroll to position [0, 0]
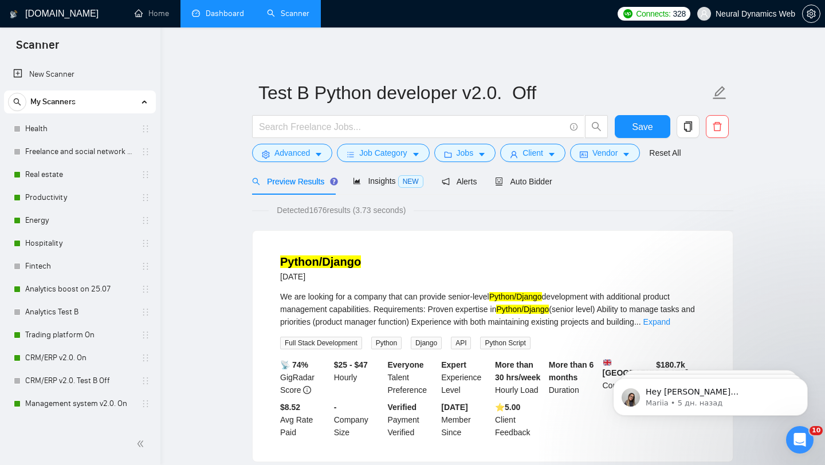
click at [721, 19] on span "Neural Dynamics Web" at bounding box center [747, 13] width 112 height 37
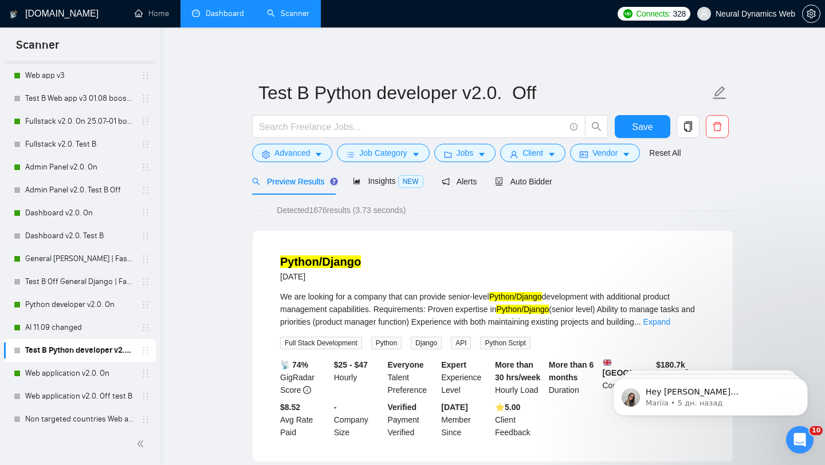
scroll to position [548, 0]
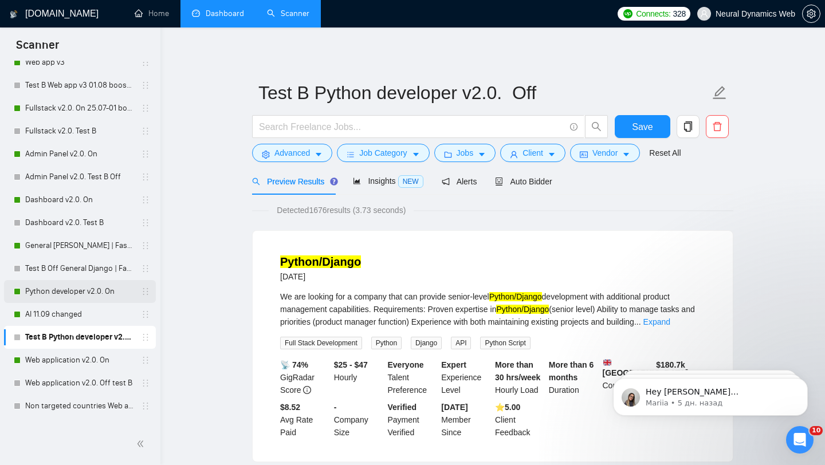
click at [102, 293] on link "Python developer v2.0. On" at bounding box center [79, 291] width 109 height 23
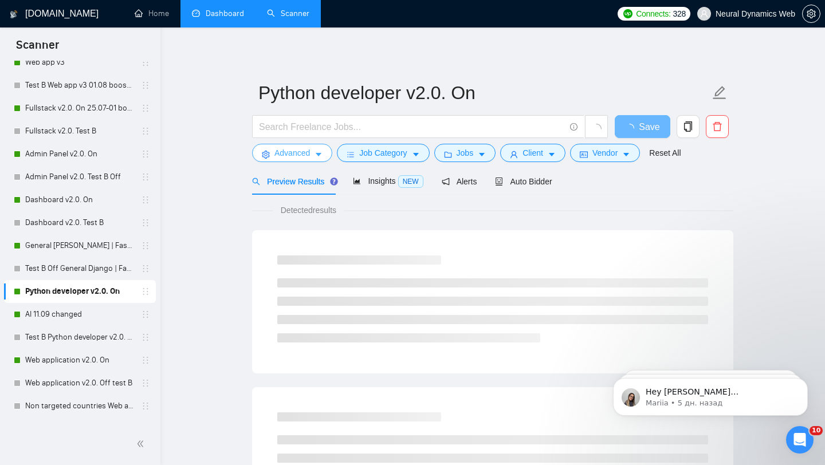
click at [295, 147] on span "Advanced" at bounding box center [293, 153] width 36 height 13
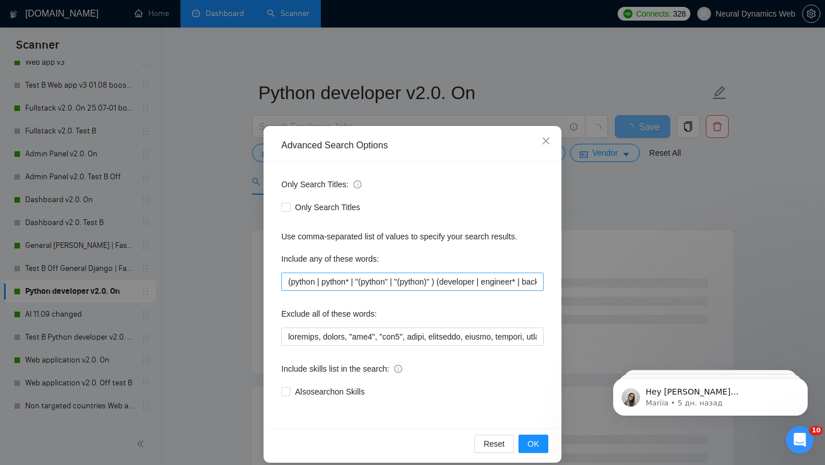
scroll to position [0, 33]
click at [685, 195] on div "Advanced Search Options Only Search Titles: Only Search Titles Use comma-separa…" at bounding box center [412, 232] width 825 height 465
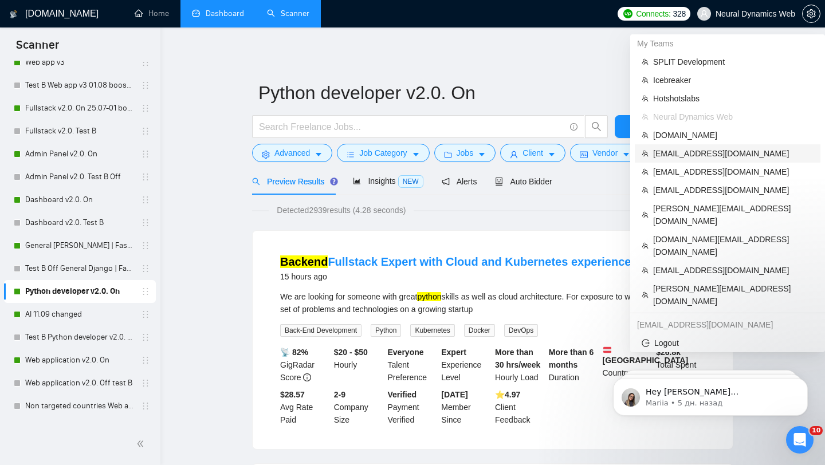
click at [684, 159] on span "[EMAIL_ADDRESS][DOMAIN_NAME]" at bounding box center [733, 153] width 160 height 13
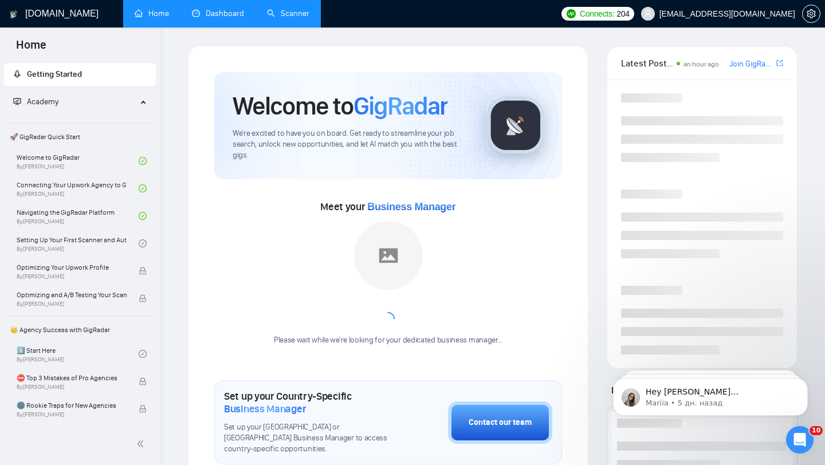
click at [211, 16] on link "Dashboard" at bounding box center [218, 14] width 52 height 10
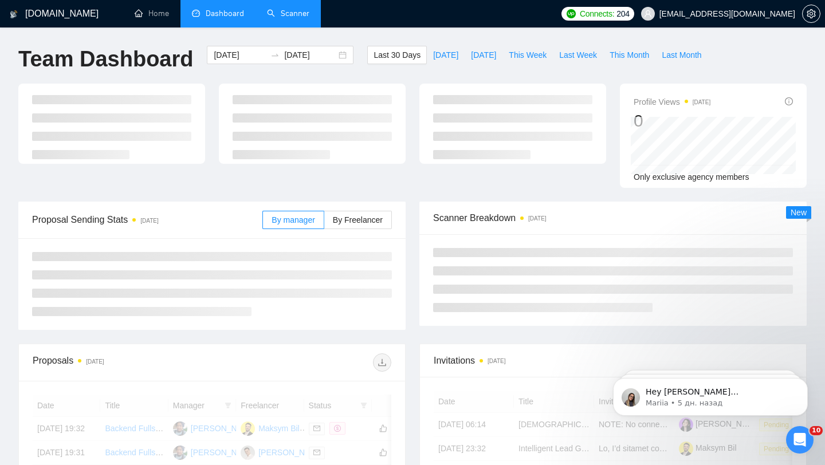
click at [288, 12] on link "Scanner" at bounding box center [288, 14] width 42 height 10
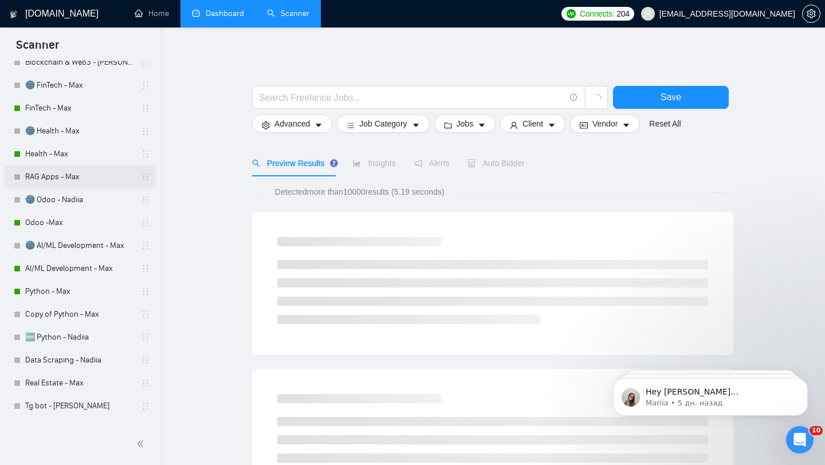
scroll to position [183, 0]
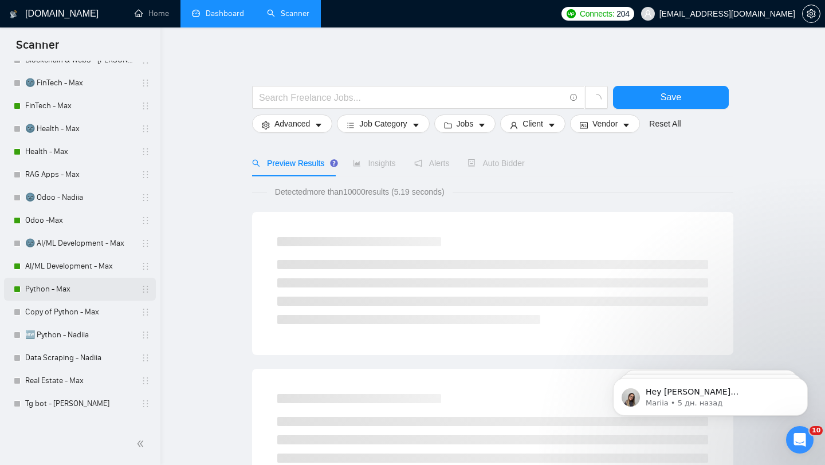
drag, startPoint x: 82, startPoint y: 293, endPoint x: 95, endPoint y: 283, distance: 16.3
click at [82, 293] on link "Python - Max" at bounding box center [79, 289] width 109 height 23
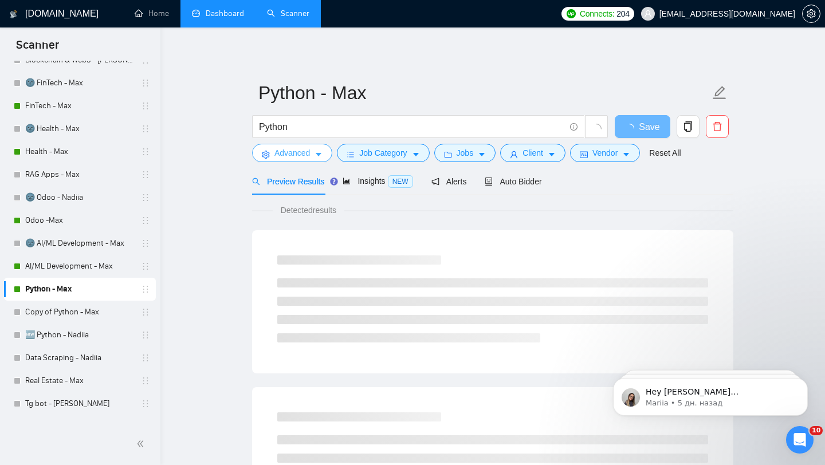
click at [301, 148] on span "Advanced" at bounding box center [293, 153] width 36 height 13
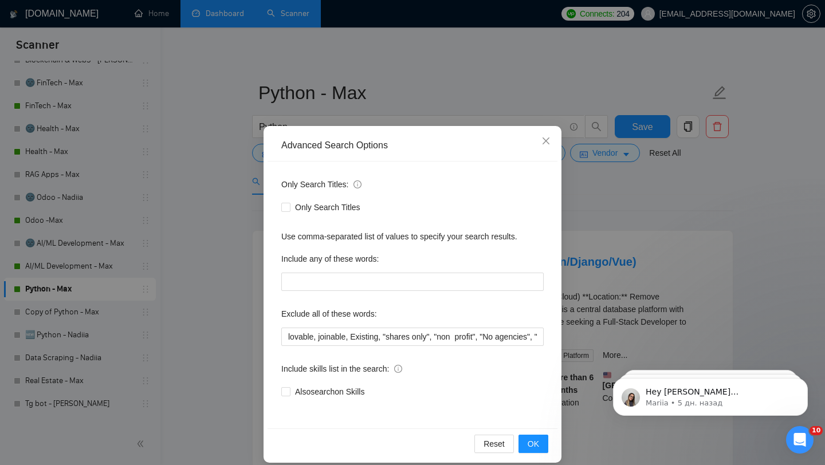
click at [658, 237] on div "Advanced Search Options Only Search Titles: Only Search Titles Use comma-separa…" at bounding box center [412, 232] width 825 height 465
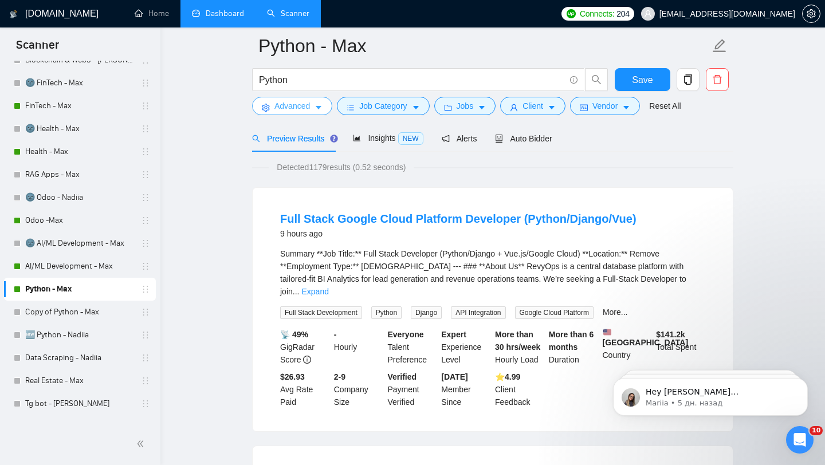
scroll to position [87, 0]
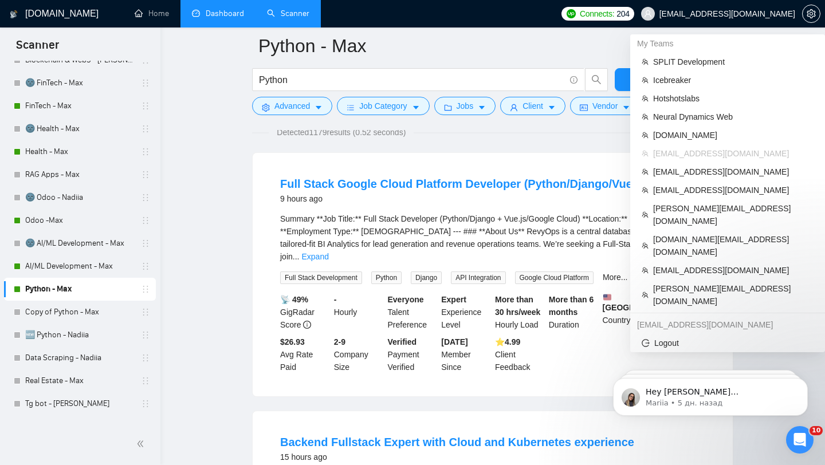
click at [747, 14] on span "[EMAIL_ADDRESS][DOMAIN_NAME]" at bounding box center [728, 14] width 136 height 0
click at [731, 14] on span "[EMAIL_ADDRESS][DOMAIN_NAME]" at bounding box center [728, 14] width 136 height 0
click at [688, 128] on li "[DOMAIN_NAME]" at bounding box center [728, 135] width 186 height 18
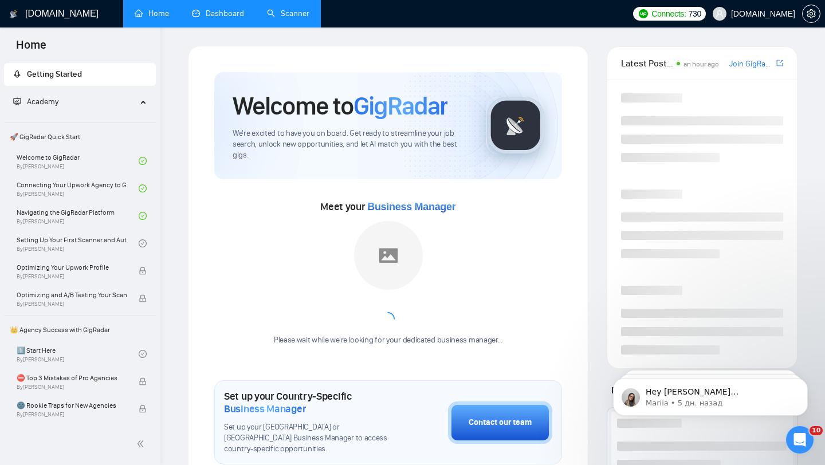
click at [226, 15] on link "Dashboard" at bounding box center [218, 14] width 52 height 10
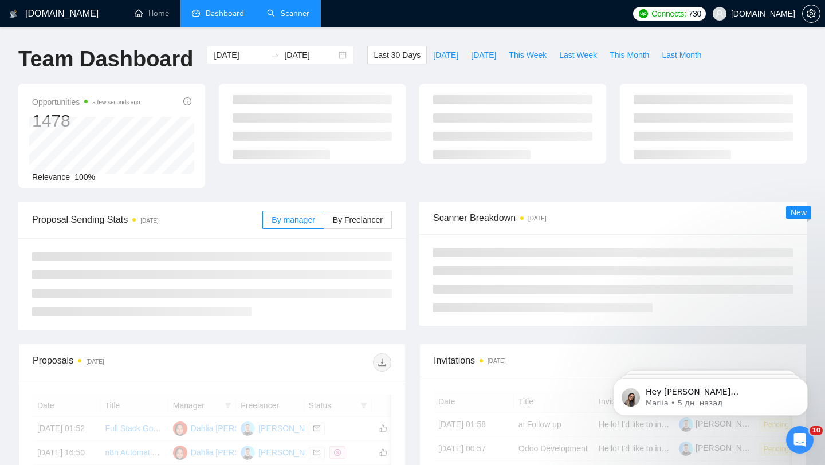
click at [287, 12] on link "Scanner" at bounding box center [288, 14] width 42 height 10
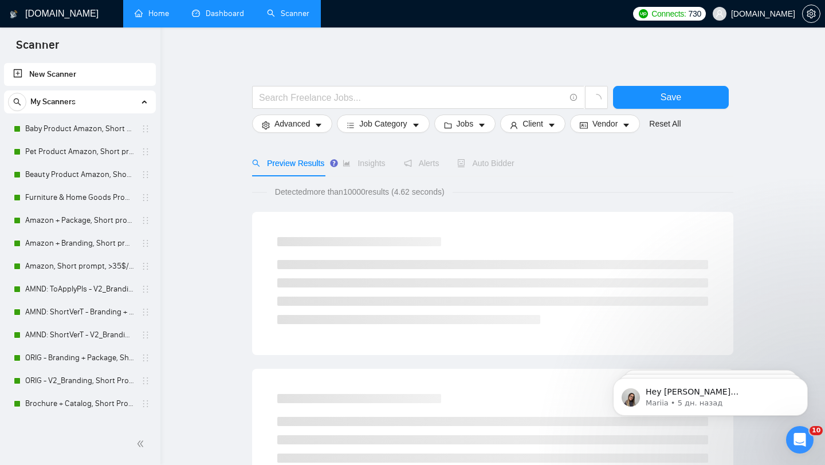
click at [156, 13] on link "Home" at bounding box center [152, 14] width 34 height 10
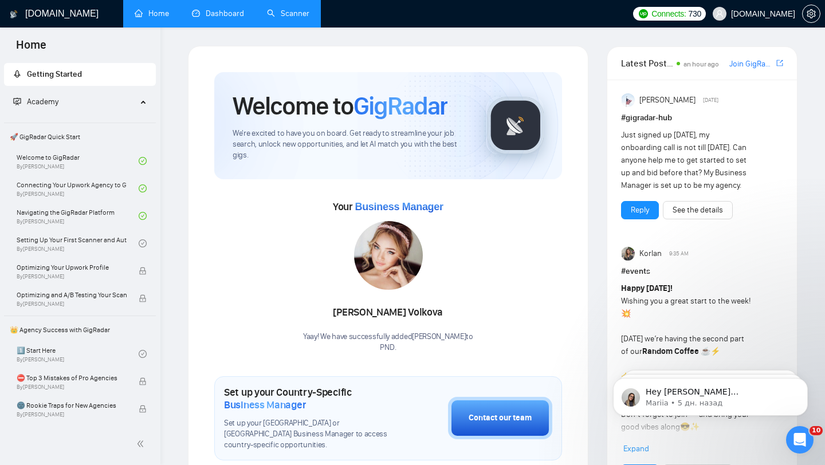
click at [300, 16] on link "Scanner" at bounding box center [288, 14] width 42 height 10
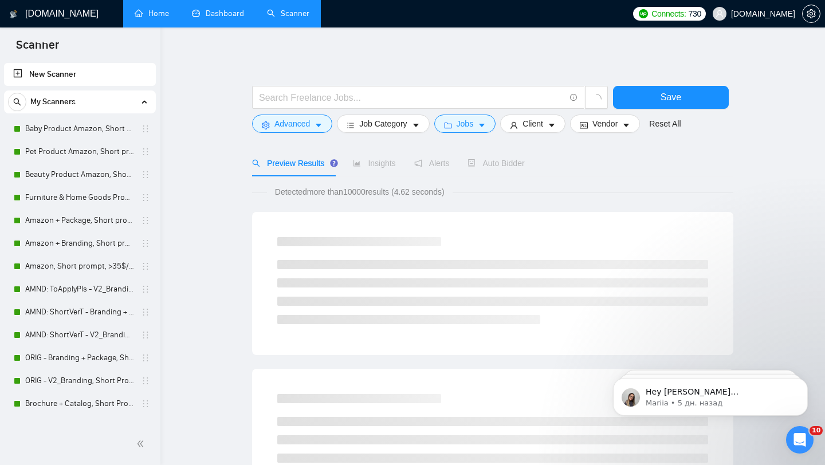
click at [216, 18] on link "Dashboard" at bounding box center [218, 14] width 52 height 10
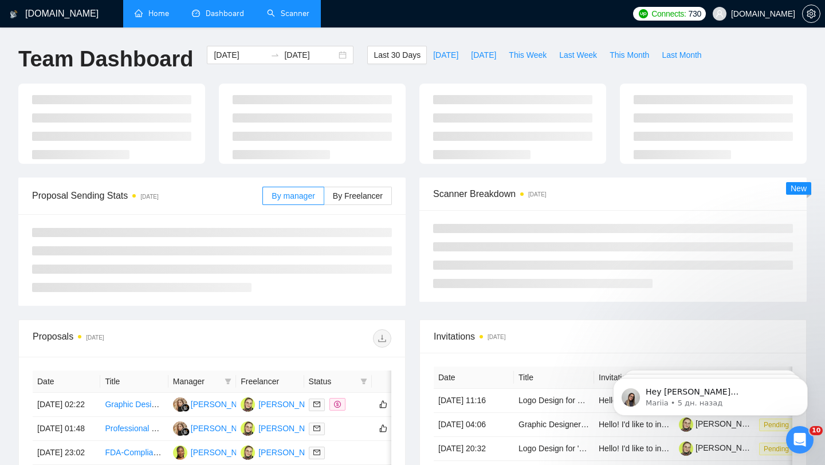
type input "[DATE]"
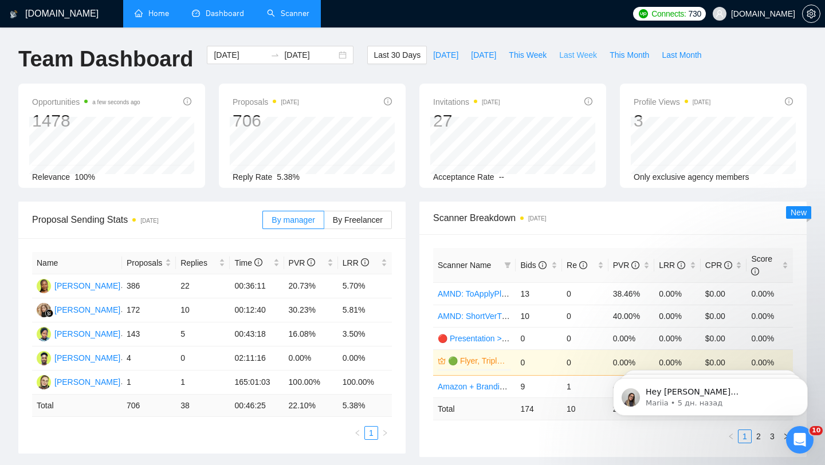
click at [592, 54] on span "Last Week" at bounding box center [578, 55] width 38 height 13
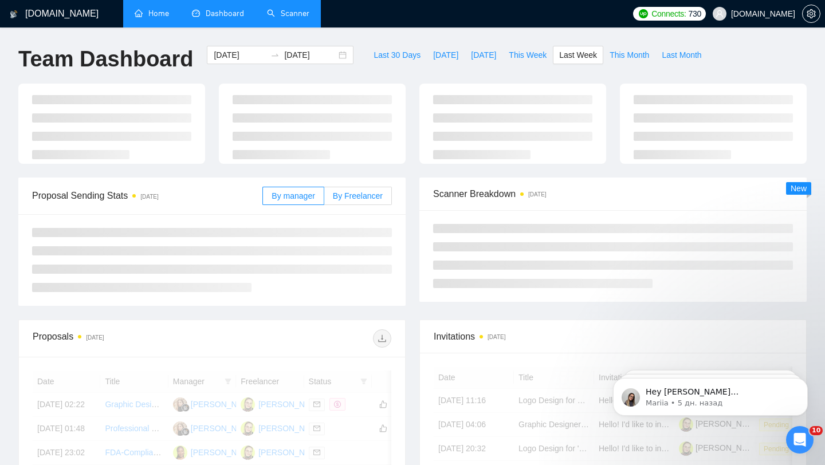
type input "[DATE]"
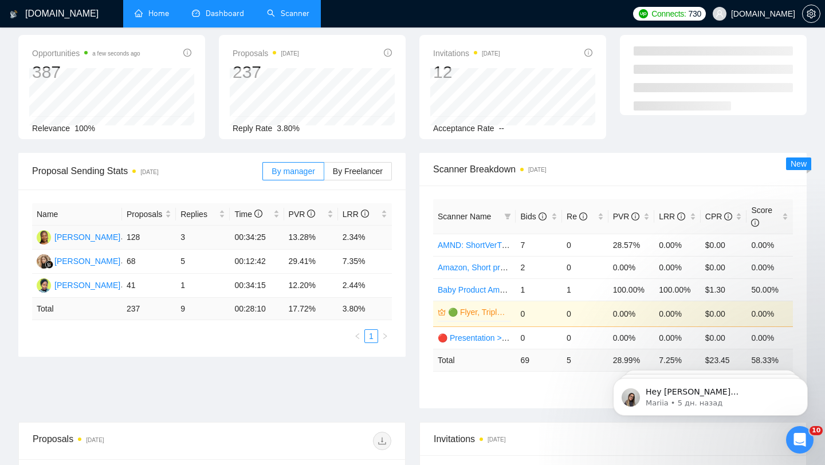
scroll to position [93, 0]
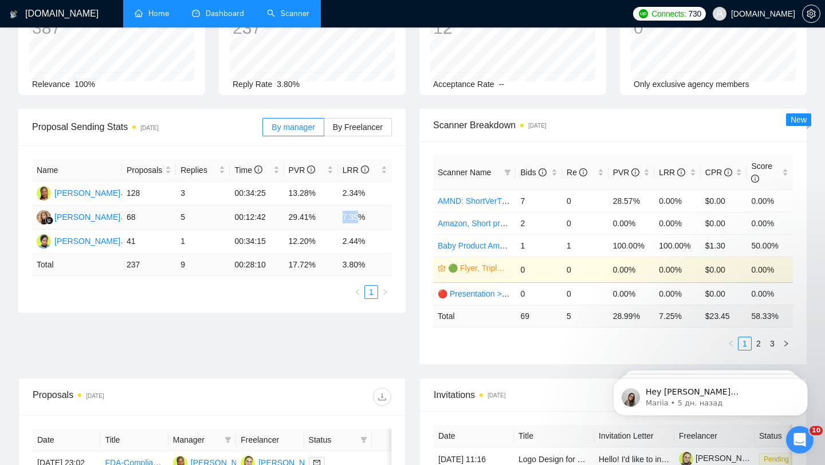
drag, startPoint x: 342, startPoint y: 219, endPoint x: 362, endPoint y: 218, distance: 20.6
click at [362, 218] on td "7.35%" at bounding box center [365, 218] width 54 height 24
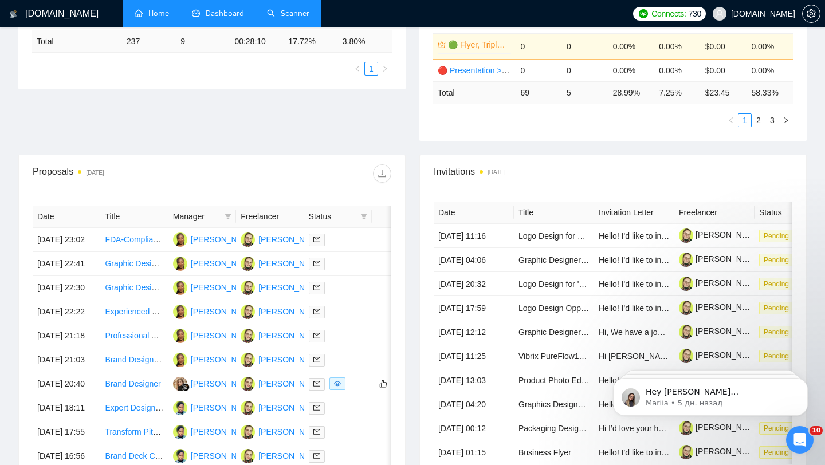
scroll to position [330, 0]
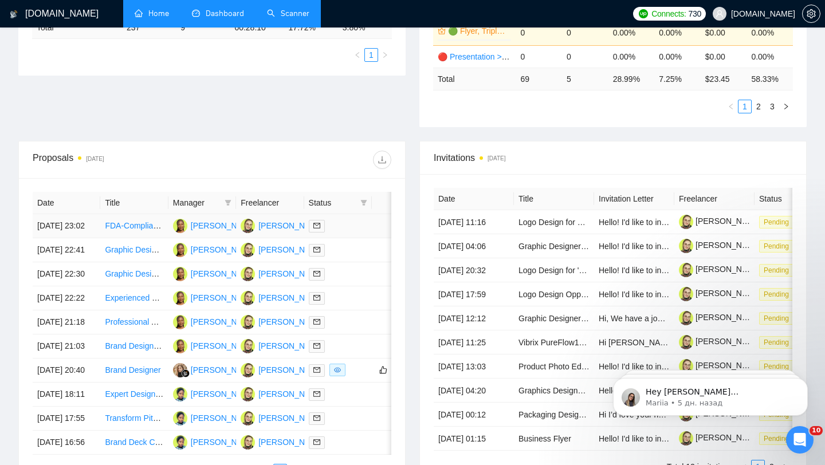
click at [350, 233] on div at bounding box center [338, 225] width 58 height 13
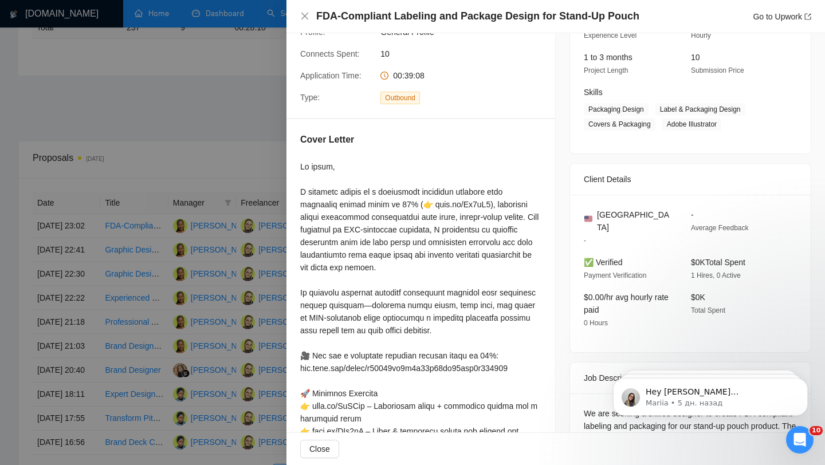
scroll to position [147, 0]
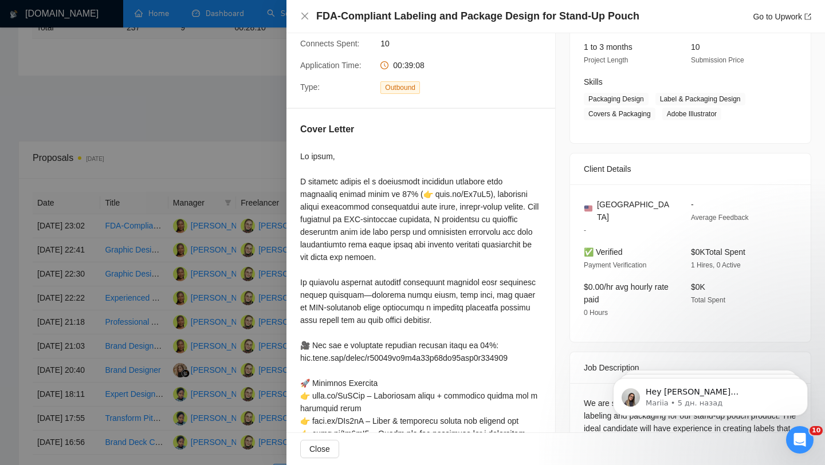
click at [193, 243] on div at bounding box center [412, 232] width 825 height 465
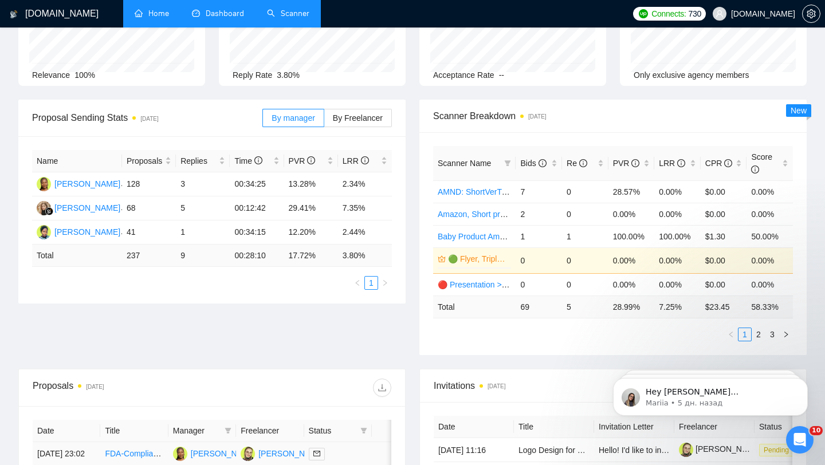
scroll to position [13, 0]
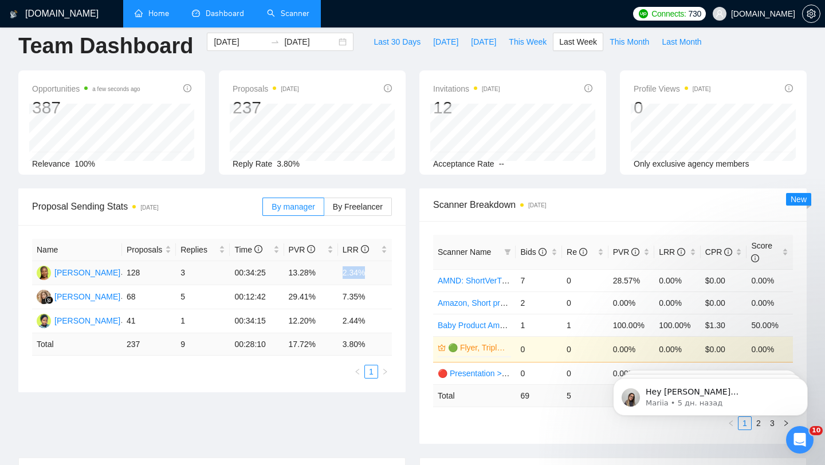
drag, startPoint x: 339, startPoint y: 273, endPoint x: 379, endPoint y: 272, distance: 40.2
click at [379, 272] on td "2.34%" at bounding box center [365, 273] width 54 height 24
drag, startPoint x: 343, startPoint y: 318, endPoint x: 367, endPoint y: 318, distance: 23.5
click at [367, 318] on td "2.44%" at bounding box center [365, 321] width 54 height 24
drag, startPoint x: 342, startPoint y: 296, endPoint x: 370, endPoint y: 295, distance: 28.1
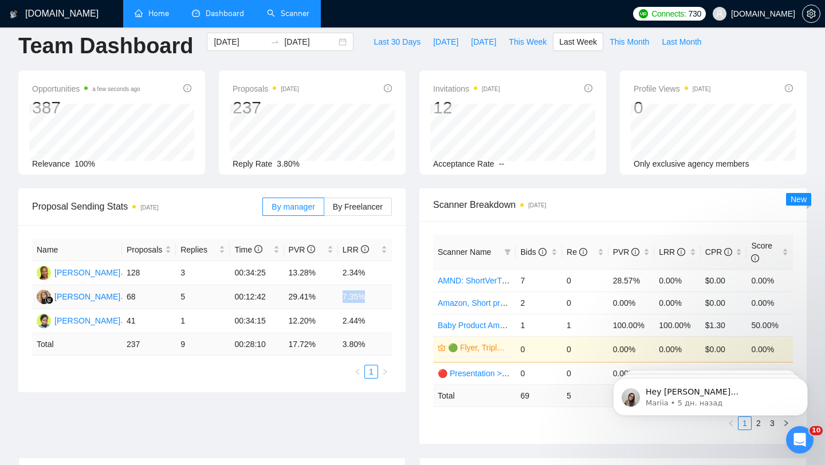
click at [370, 296] on td "7.35%" at bounding box center [365, 297] width 54 height 24
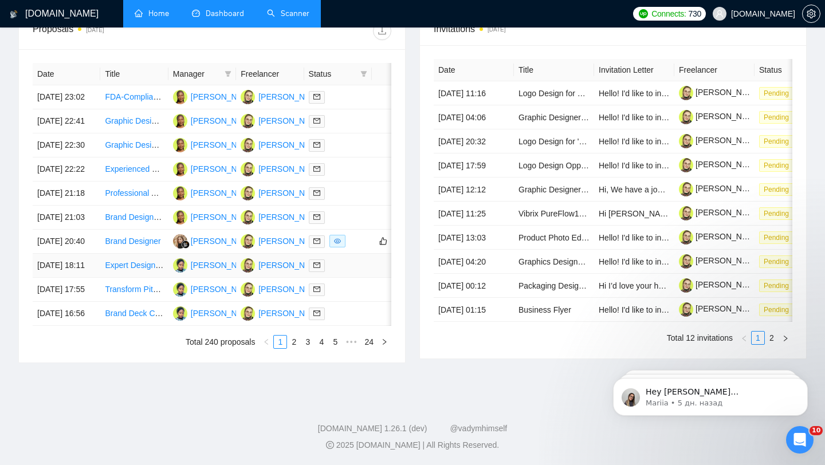
scroll to position [530, 0]
click at [347, 163] on div at bounding box center [338, 169] width 58 height 13
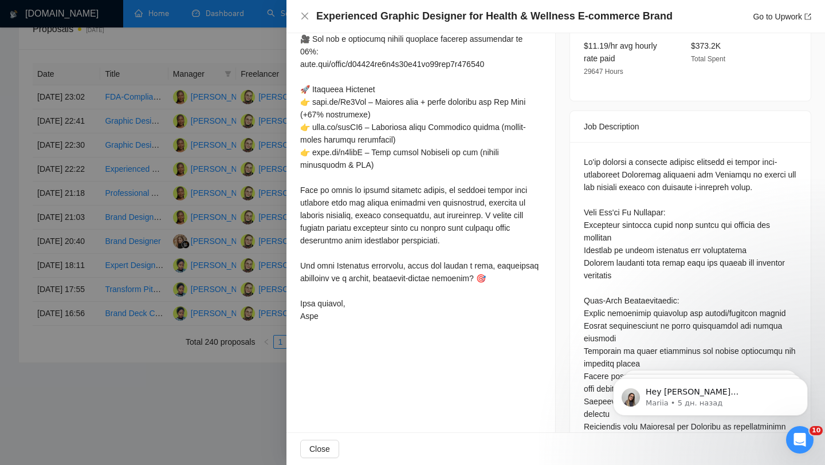
scroll to position [444, 0]
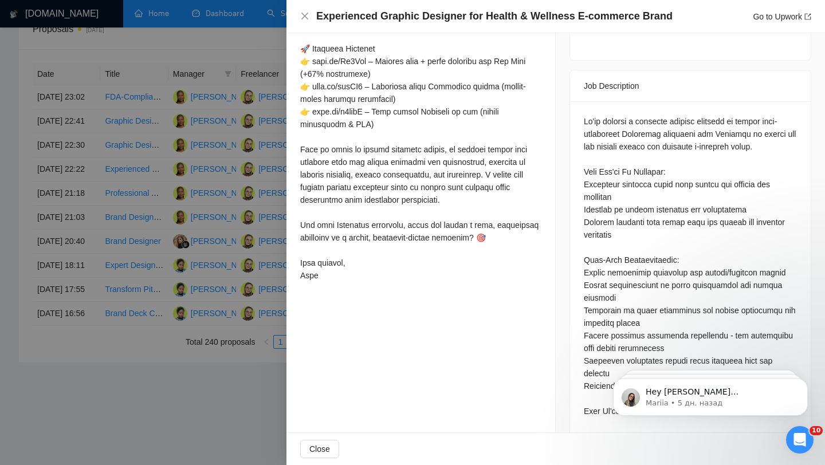
click at [217, 285] on div at bounding box center [412, 232] width 825 height 465
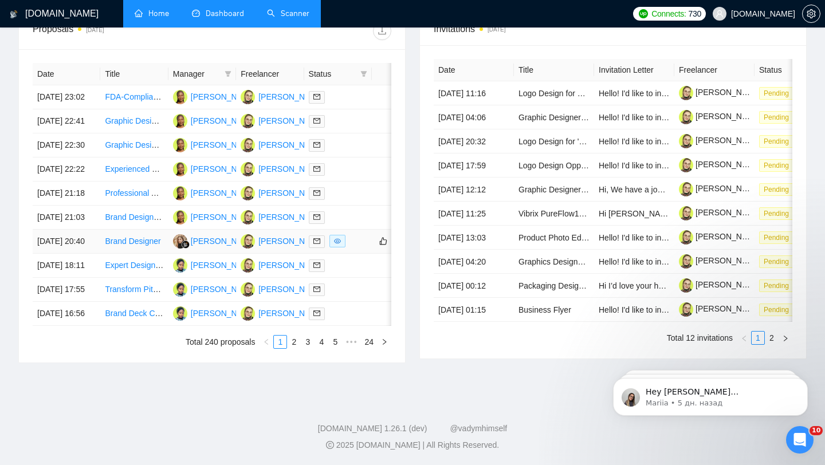
click at [351, 242] on div at bounding box center [338, 241] width 58 height 13
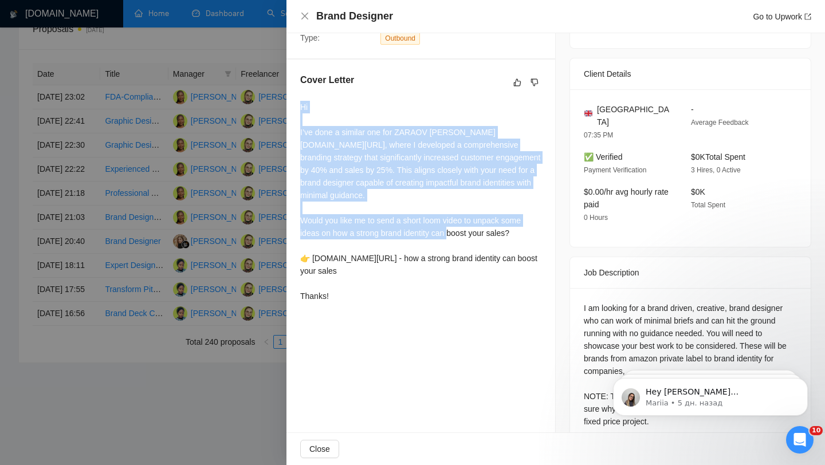
drag, startPoint x: 303, startPoint y: 102, endPoint x: 532, endPoint y: 218, distance: 256.8
click at [532, 218] on div "Hi I’ve done a similar one for ZARAOV [PERSON_NAME][DOMAIN_NAME][URL], where I …" at bounding box center [420, 202] width 241 height 202
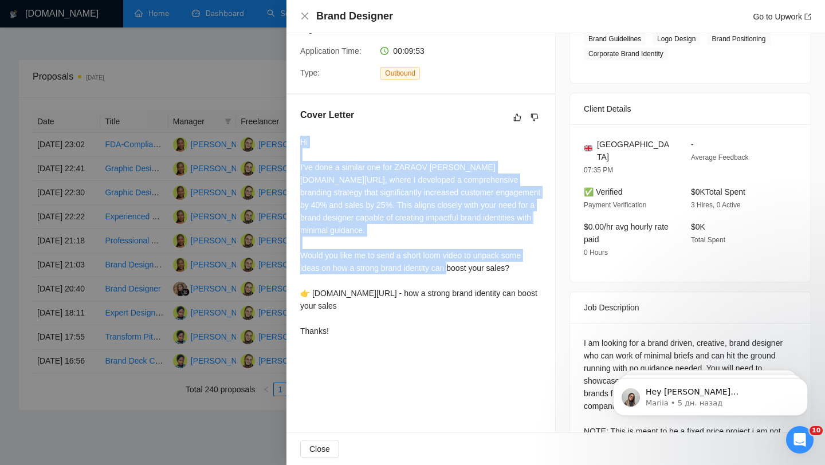
scroll to position [300, 0]
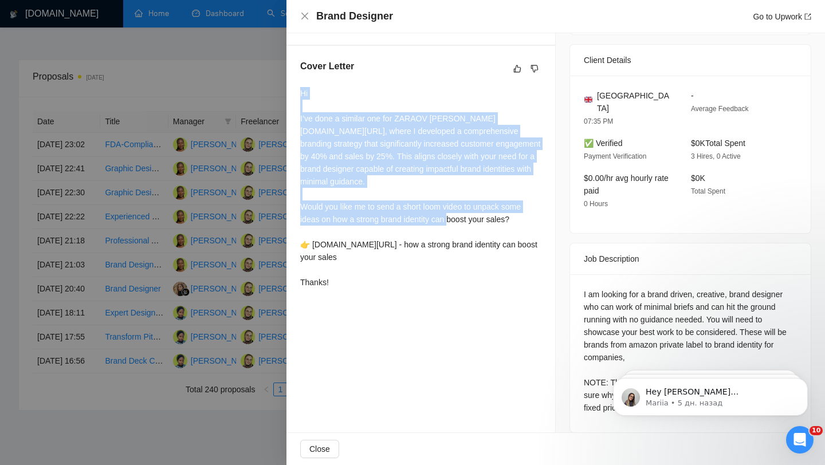
drag, startPoint x: 300, startPoint y: 229, endPoint x: 518, endPoint y: 249, distance: 219.2
click at [520, 250] on div "Cover Letter Hi I’ve done a similar one for ZARAOV [PERSON_NAME][DOMAIN_NAME][U…" at bounding box center [421, 176] width 269 height 261
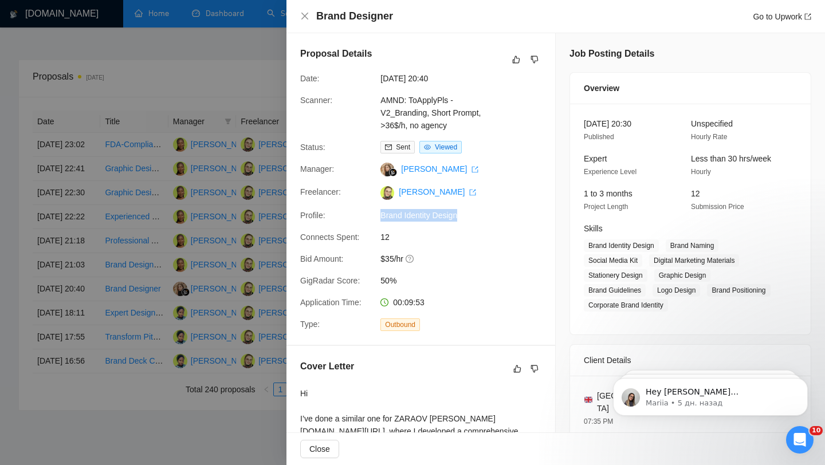
drag, startPoint x: 380, startPoint y: 218, endPoint x: 468, endPoint y: 215, distance: 88.3
click at [469, 216] on span "Brand Identity Design" at bounding box center [467, 215] width 172 height 13
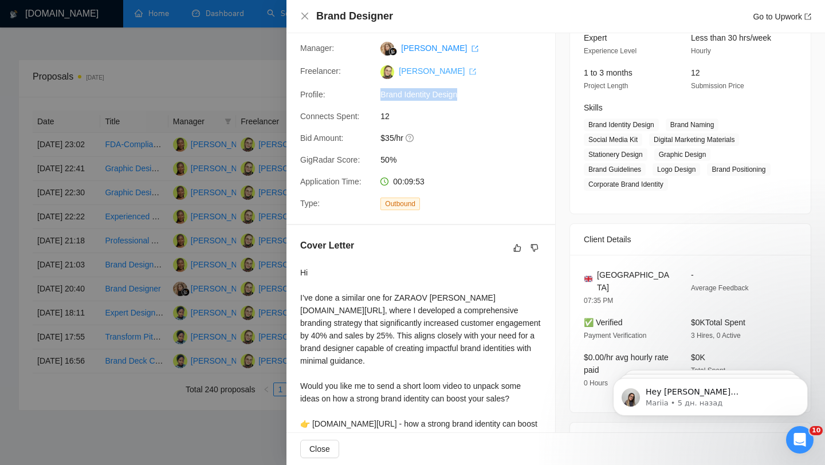
scroll to position [300, 0]
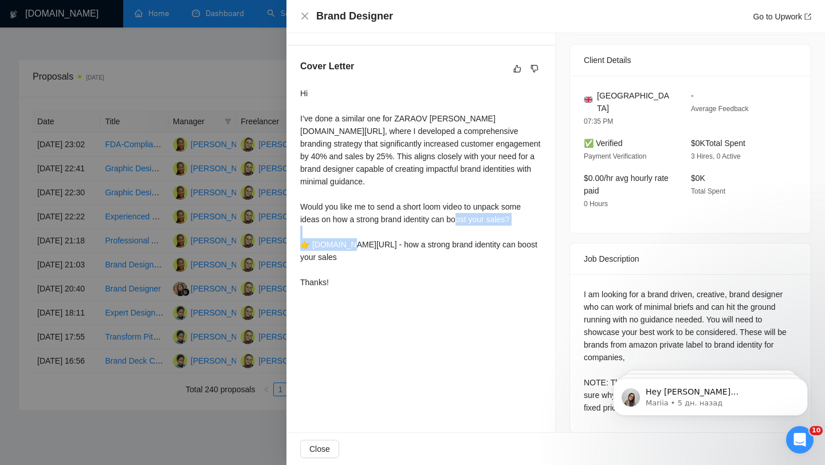
drag, startPoint x: 299, startPoint y: 234, endPoint x: 425, endPoint y: 227, distance: 126.3
click at [424, 229] on div "Cover Letter Hi I’ve done a similar one for ZARAOV [PERSON_NAME][DOMAIN_NAME][U…" at bounding box center [421, 176] width 269 height 261
drag, startPoint x: 491, startPoint y: 244, endPoint x: 302, endPoint y: 228, distance: 189.8
click at [302, 228] on div "Hi I’ve done a similar one for ZARAOV [PERSON_NAME][DOMAIN_NAME][URL], where I …" at bounding box center [420, 188] width 241 height 202
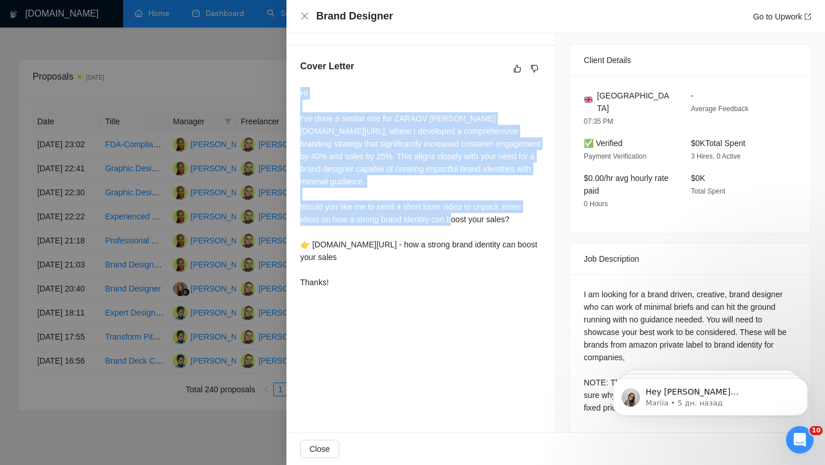
drag, startPoint x: 532, startPoint y: 214, endPoint x: 294, endPoint y: 90, distance: 268.4
click at [294, 90] on div "Cover Letter Hi I’ve done a similar one for ZARAOV [PERSON_NAME][DOMAIN_NAME][U…" at bounding box center [421, 176] width 269 height 261
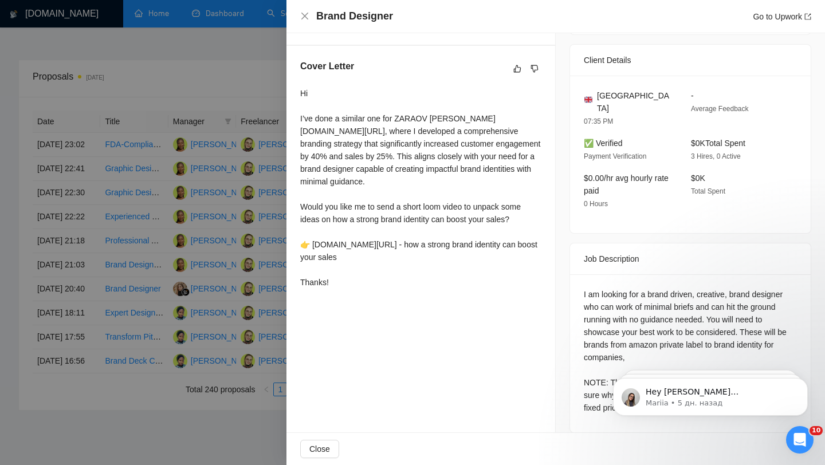
click at [450, 239] on div "Hi I’ve done a similar one for ZARAOV [PERSON_NAME][DOMAIN_NAME][URL], where I …" at bounding box center [420, 188] width 241 height 202
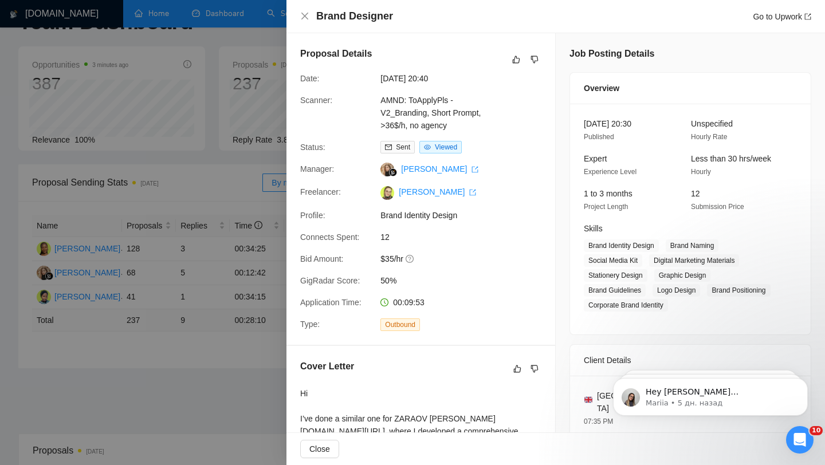
scroll to position [0, 0]
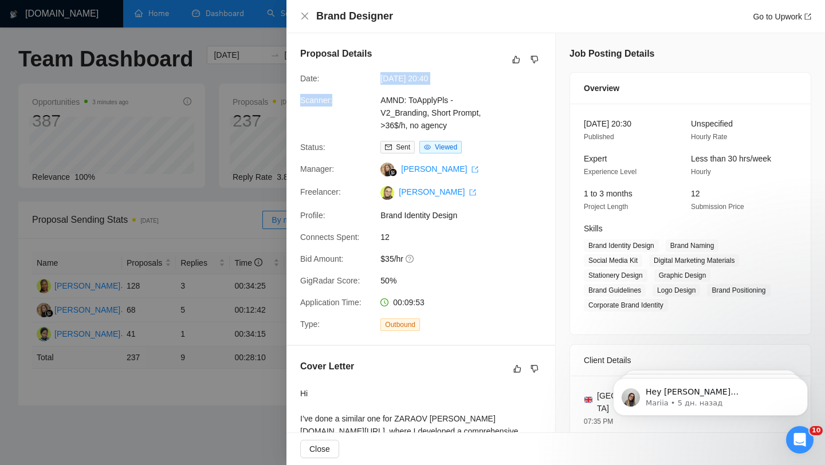
drag, startPoint x: 378, startPoint y: 80, endPoint x: 492, endPoint y: 85, distance: 114.2
click at [492, 85] on div "Proposal Details Date: [DATE] 20:40 Scanner: AMND: ToApplyPls - V2_Branding, Sh…" at bounding box center [421, 189] width 269 height 312
click at [427, 79] on span "[DATE] 20:40" at bounding box center [467, 78] width 172 height 13
drag, startPoint x: 379, startPoint y: 72, endPoint x: 428, endPoint y: 70, distance: 49.3
click at [403, 70] on div "Proposal Details Date: [DATE] 20:40 Scanner: AMND: ToApplyPls - V2_Branding, Sh…" at bounding box center [421, 189] width 269 height 312
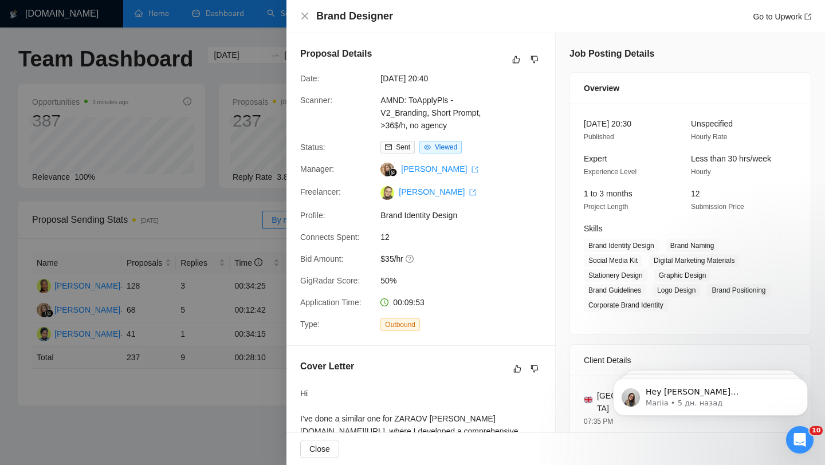
click at [426, 75] on span "[DATE] 20:40" at bounding box center [467, 78] width 172 height 13
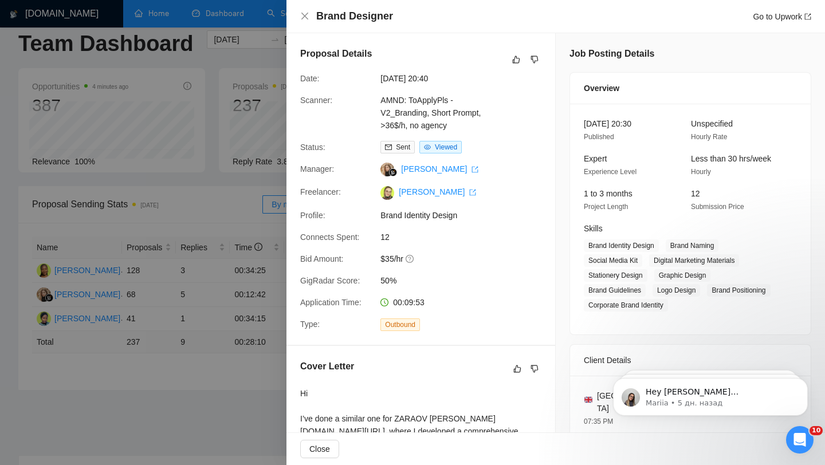
click at [258, 203] on div at bounding box center [412, 232] width 825 height 465
